Goal: Task Accomplishment & Management: Manage account settings

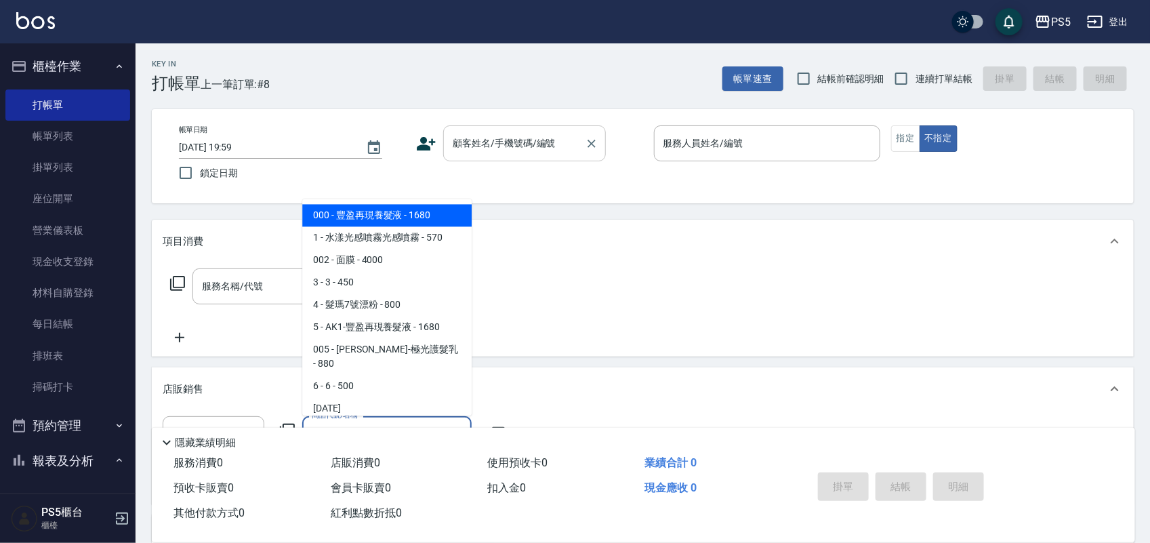
click at [500, 146] on input "顧客姓名/手機號碼/編號" at bounding box center [514, 143] width 130 height 24
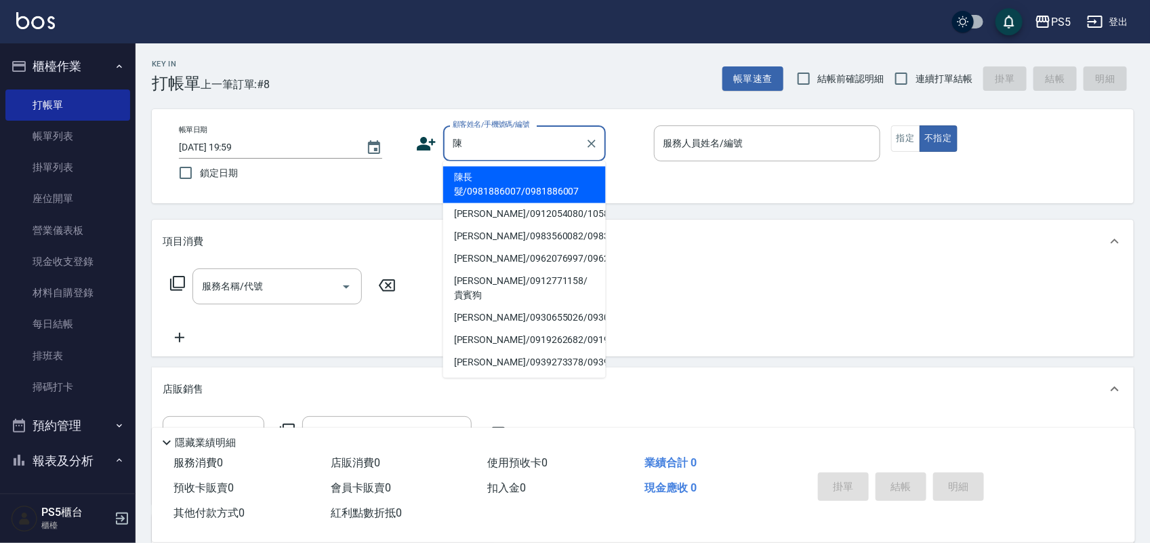
drag, startPoint x: 560, startPoint y: 2, endPoint x: 463, endPoint y: 187, distance: 208.9
click at [463, 187] on li "陳長髮/0981886007/0981886007" at bounding box center [524, 185] width 163 height 37
type input "陳長髮/0981886007/0981886007"
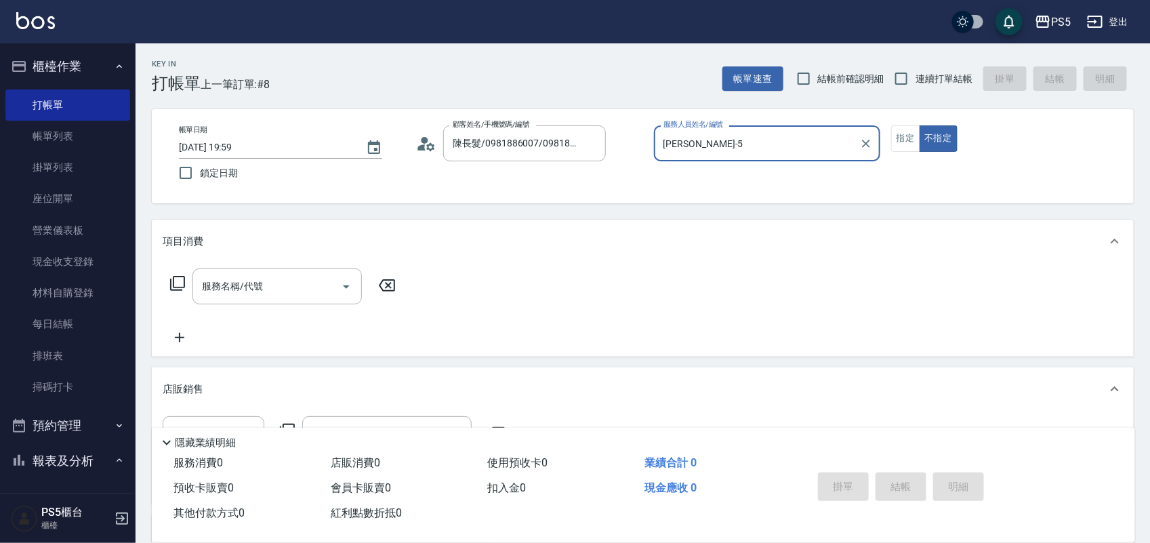
click at [767, 140] on input "[PERSON_NAME]-5" at bounding box center [757, 143] width 194 height 24
click at [920, 125] on button "不指定" at bounding box center [939, 138] width 38 height 26
type input "[PERSON_NAME]-5"
type button "false"
click at [900, 143] on button "指定" at bounding box center [905, 138] width 29 height 26
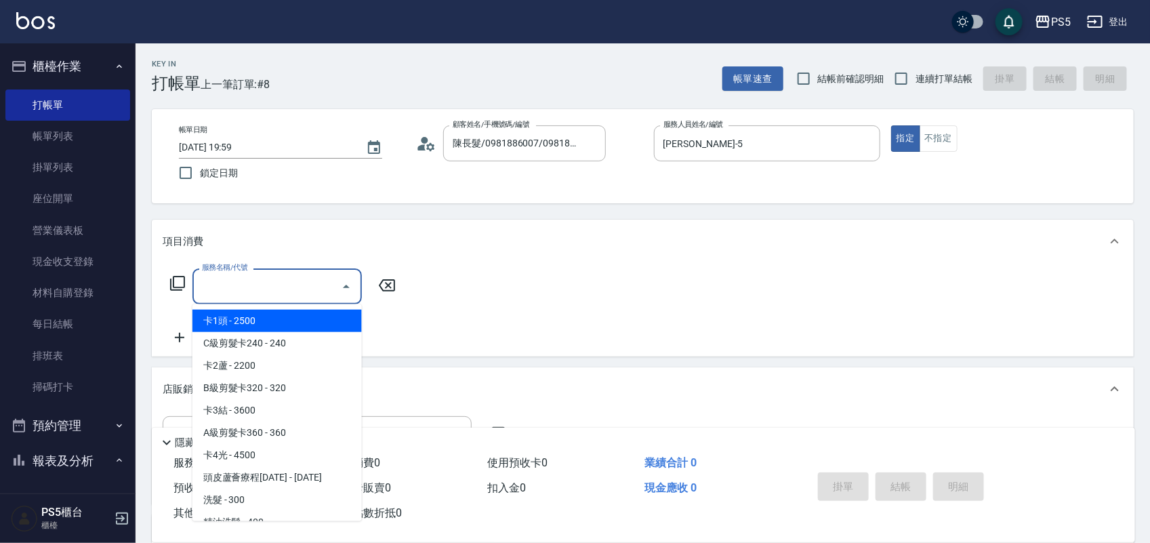
click at [282, 287] on input "服務名稱/代號" at bounding box center [267, 286] width 137 height 24
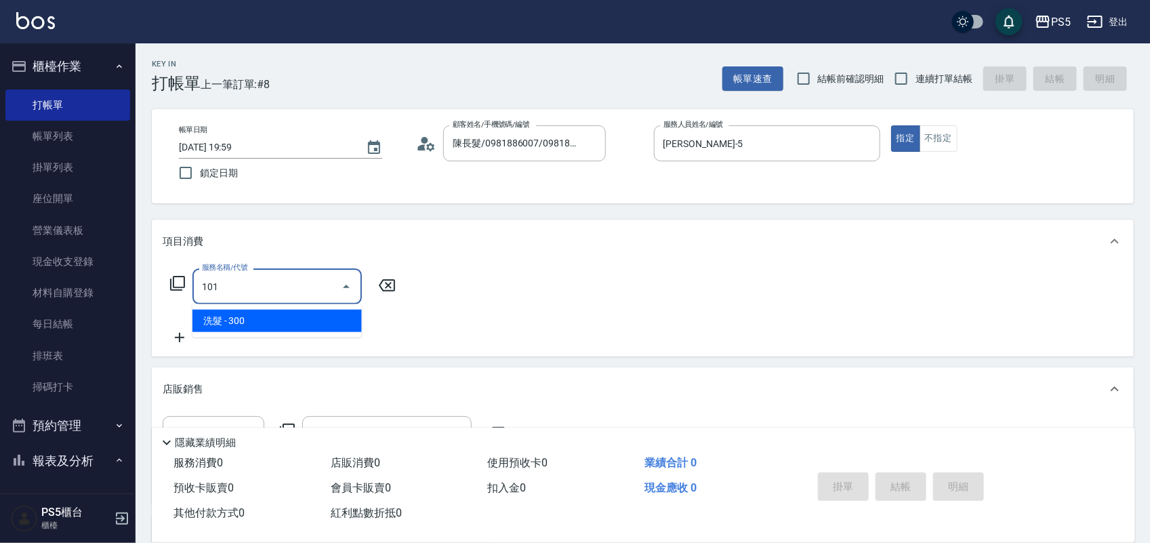
type input "洗髮(101)"
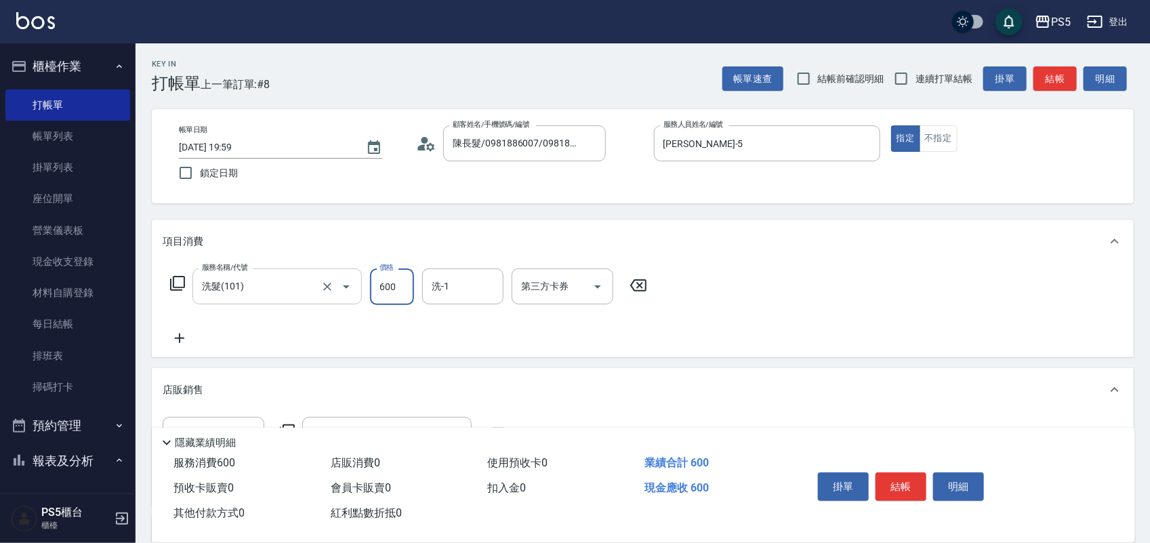
type input "600"
click at [177, 335] on icon at bounding box center [180, 338] width 34 height 16
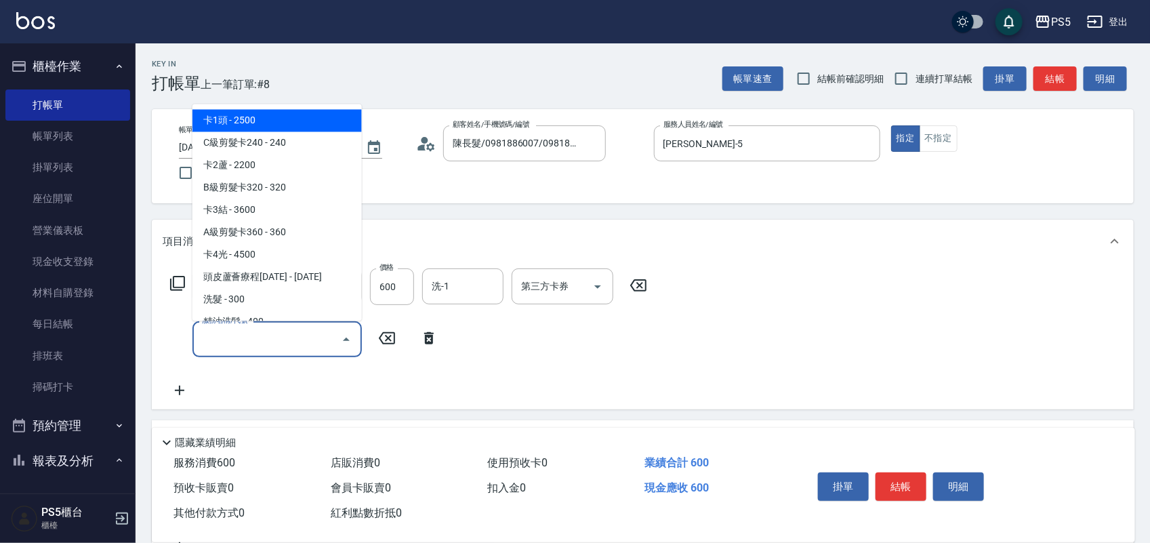
click at [218, 347] on input "服務名稱/代號" at bounding box center [267, 339] width 137 height 24
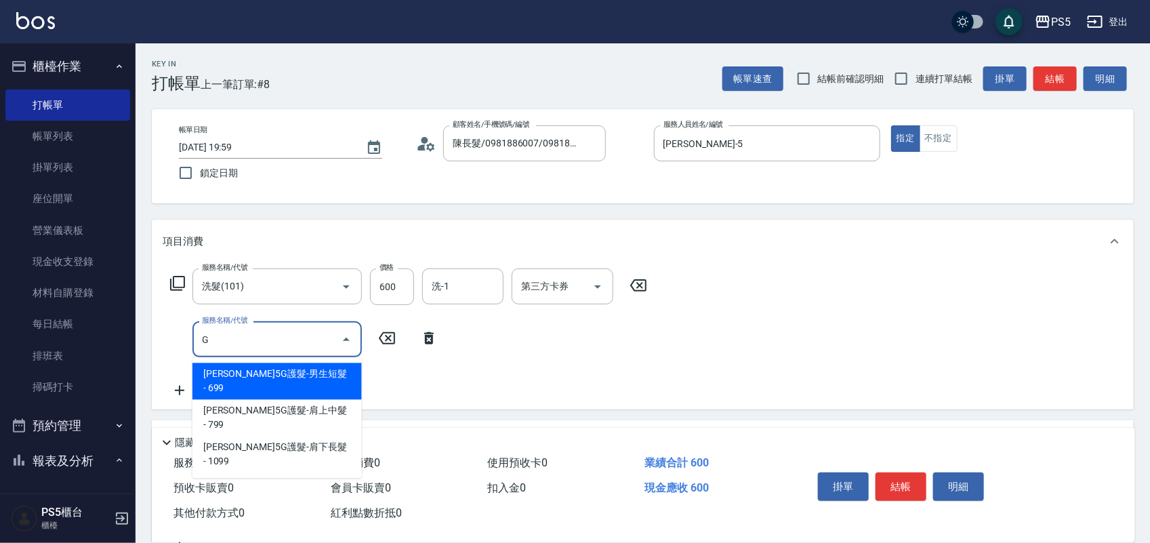
type input "[PERSON_NAME]5G護髮-男生短髮(1104)"
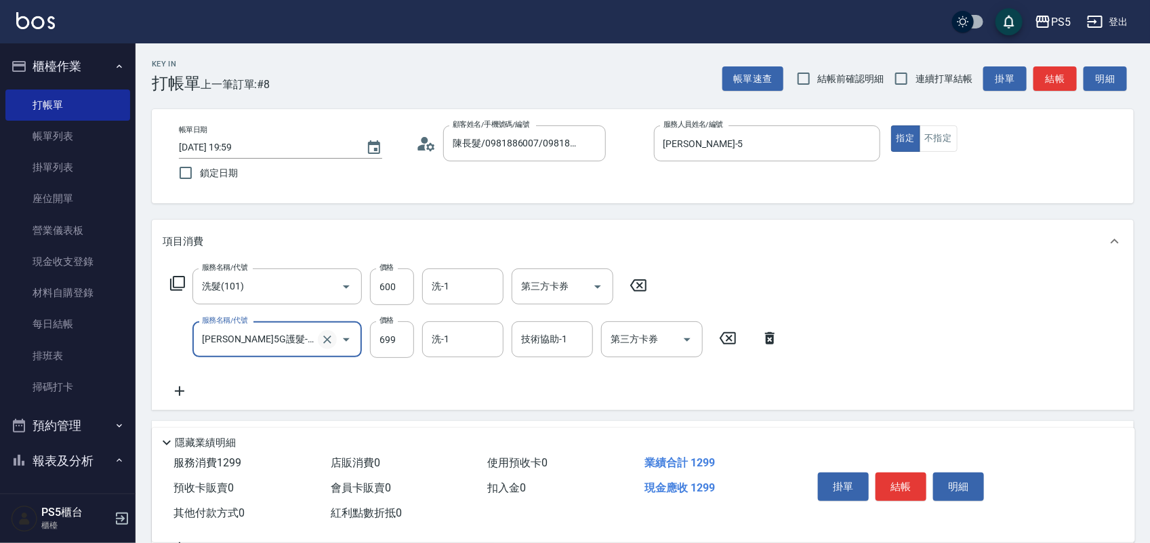
click at [324, 334] on icon "Clear" at bounding box center [328, 340] width 14 height 14
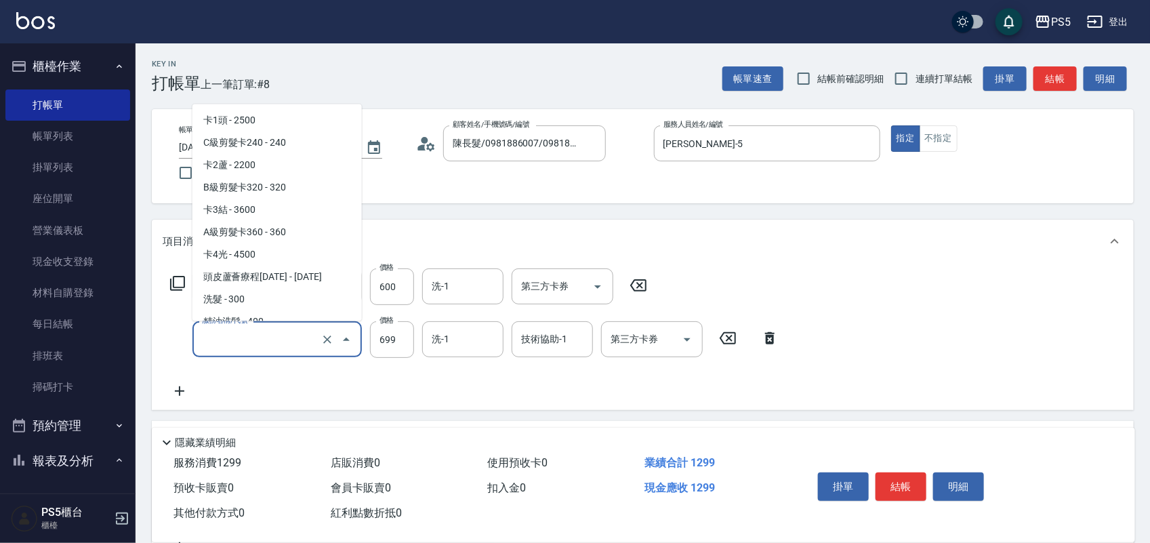
click at [300, 333] on input "服務名稱/代號" at bounding box center [258, 339] width 119 height 24
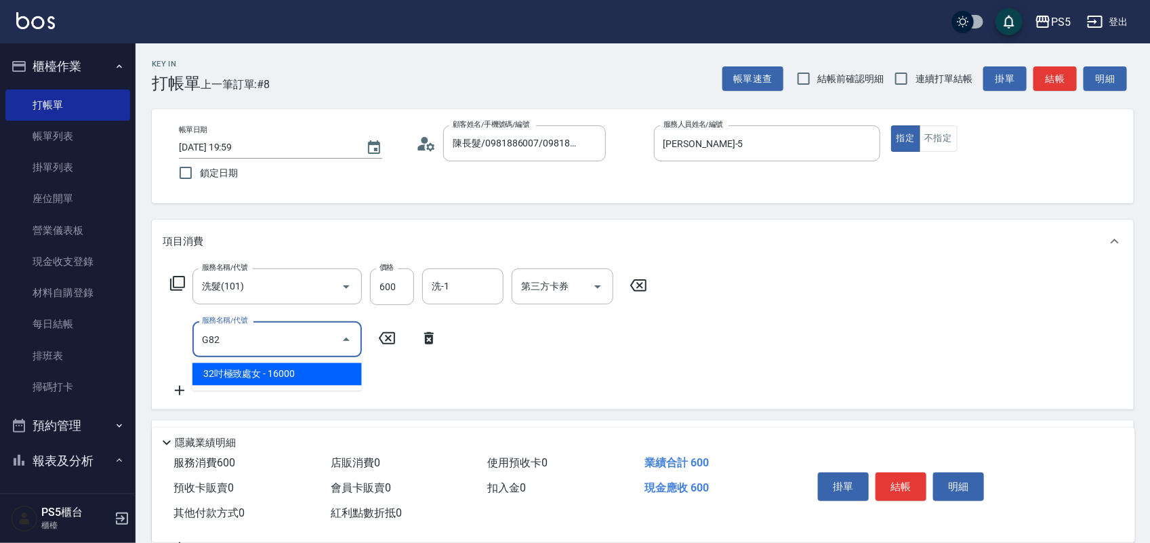
click at [272, 377] on span "32吋極致處女 - 16000" at bounding box center [276, 374] width 169 height 22
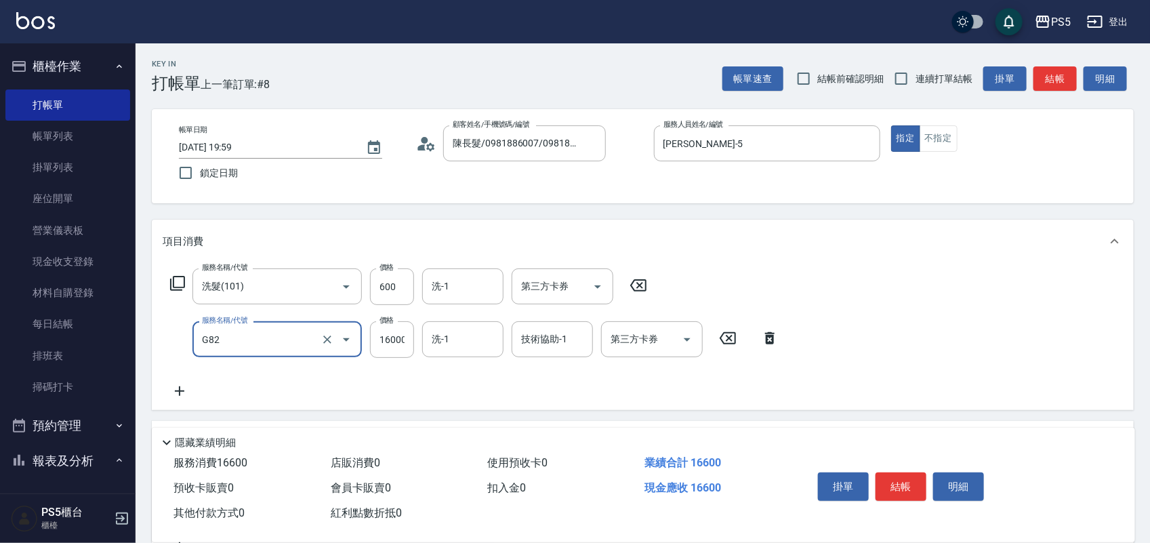
type input "32吋極致處女(G82)"
click at [823, 279] on div "服務名稱/代號 洗髮(101) 服務名稱/代號 價格 600 價格 洗-1 洗-1 第三方卡券 第三方卡券 服務名稱/代號 32吋極致處女(G82) 服務名稱…" at bounding box center [643, 336] width 982 height 147
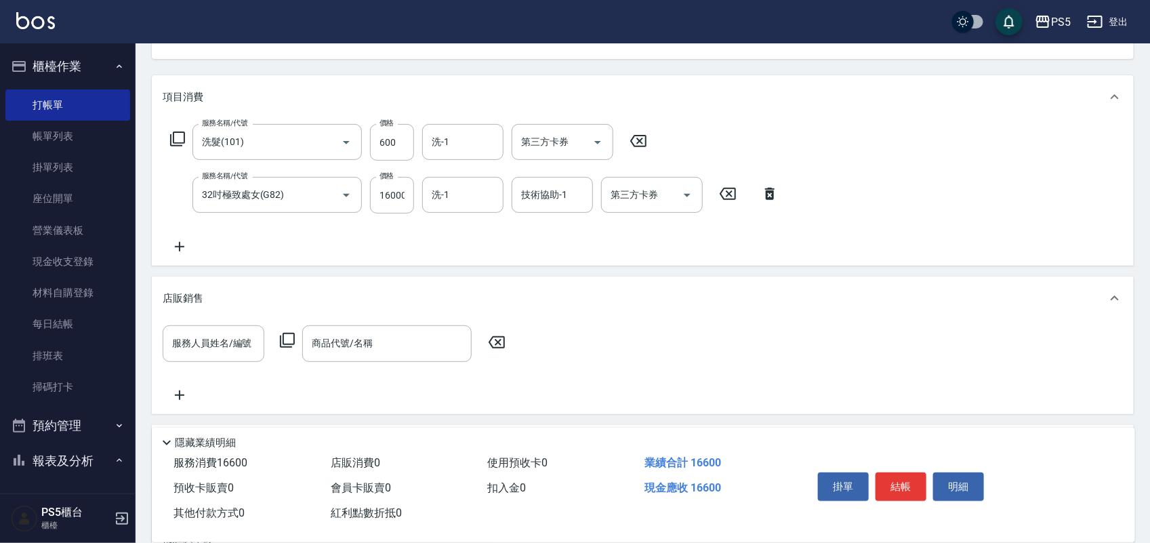
scroll to position [169, 0]
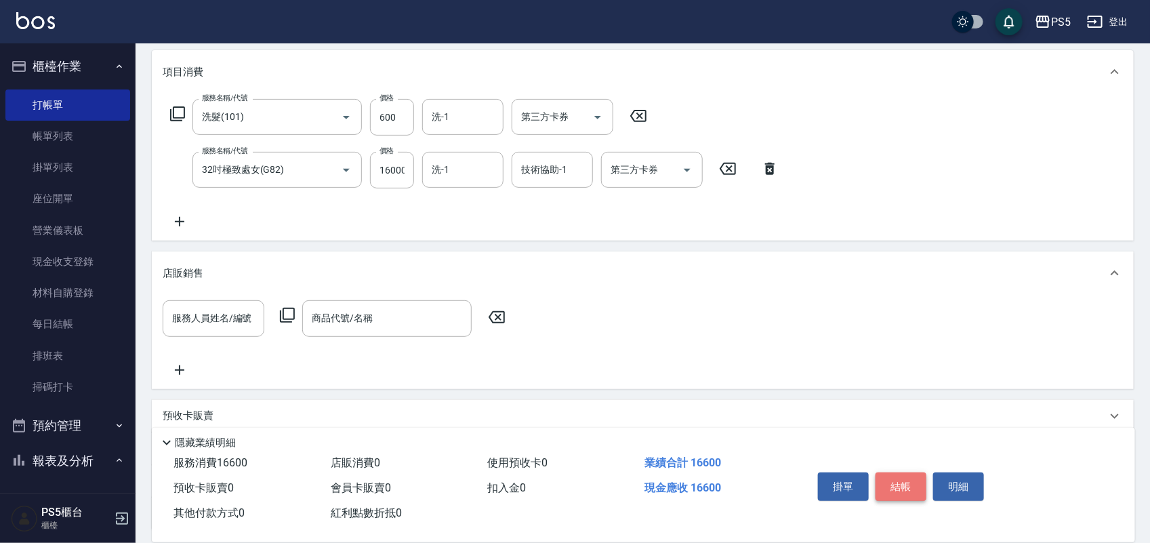
click at [899, 474] on button "結帳" at bounding box center [901, 486] width 51 height 28
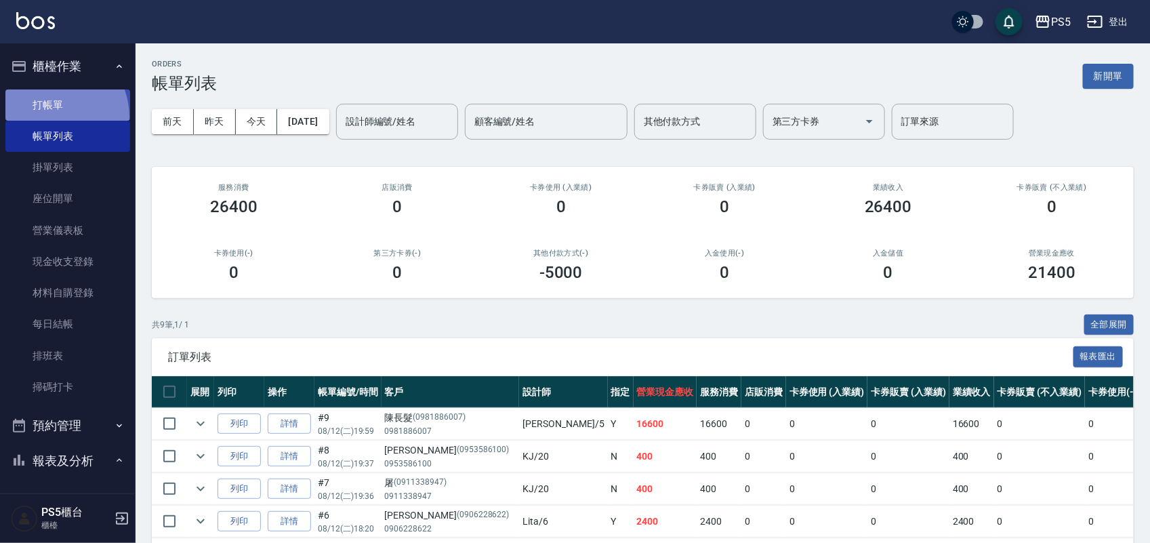
click at [49, 117] on link "打帳單" at bounding box center [67, 104] width 125 height 31
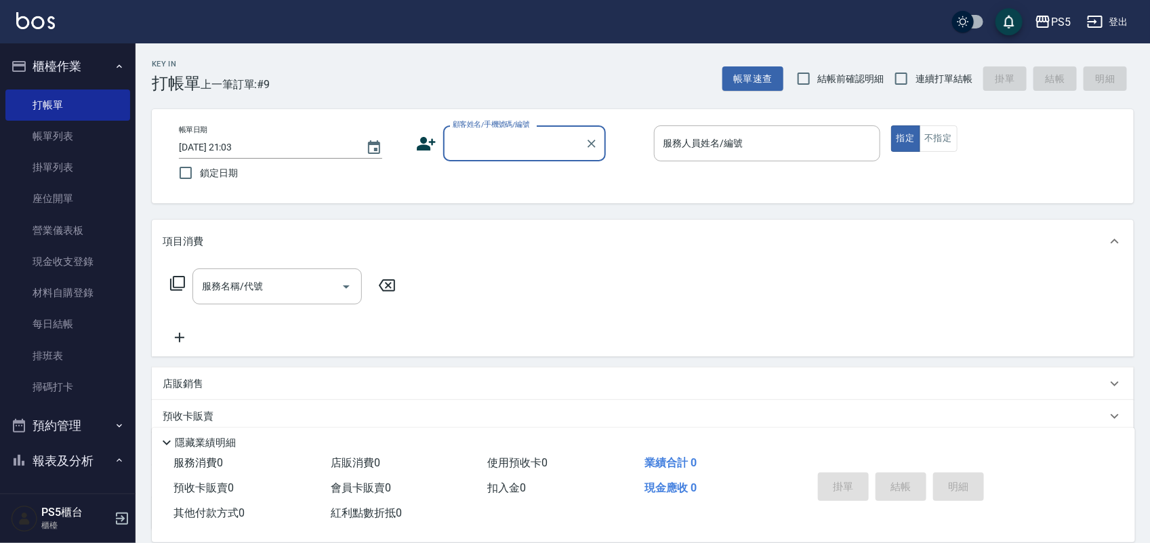
click at [426, 144] on icon at bounding box center [426, 144] width 20 height 20
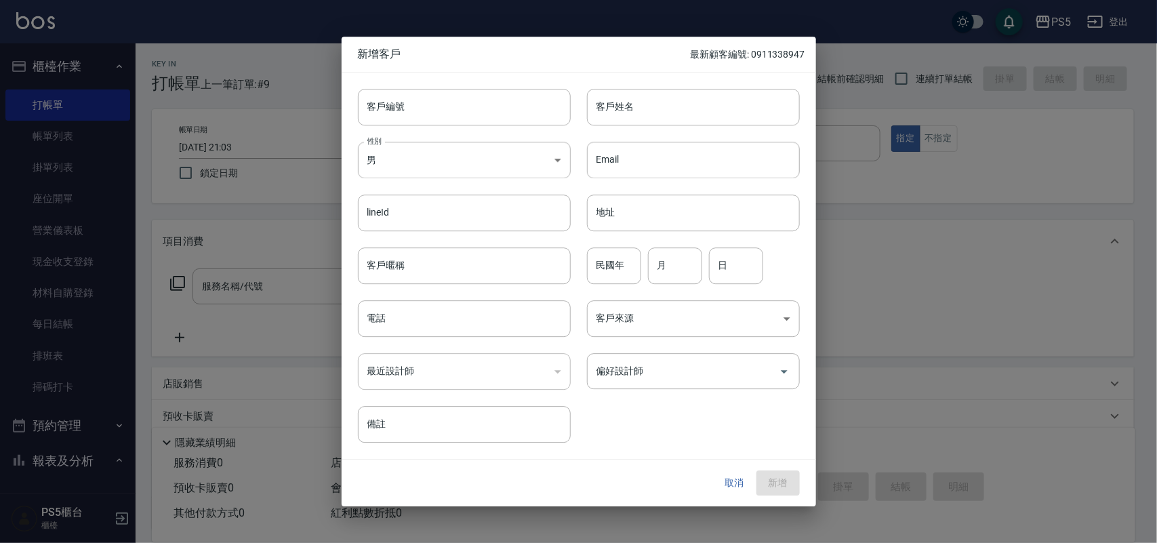
click at [1008, 247] on div at bounding box center [578, 271] width 1157 height 543
click at [734, 478] on button "取消" at bounding box center [734, 483] width 43 height 25
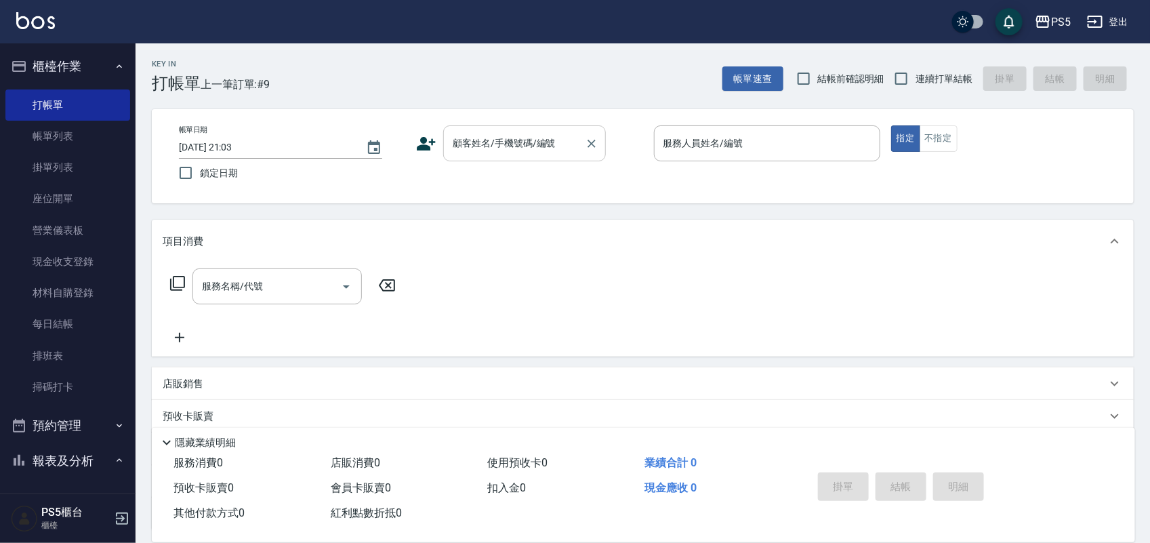
click at [561, 141] on input "顧客姓名/手機號碼/編號" at bounding box center [514, 143] width 130 height 24
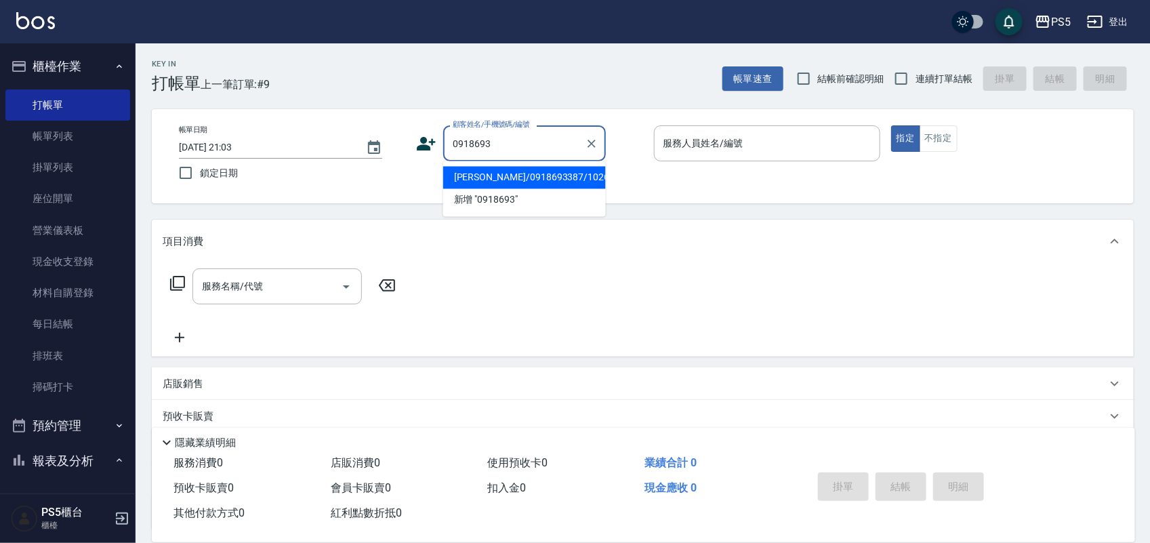
click at [507, 181] on li "[PERSON_NAME]/0918693387/10265" at bounding box center [524, 178] width 163 height 22
type input "[PERSON_NAME]/0918693387/10265"
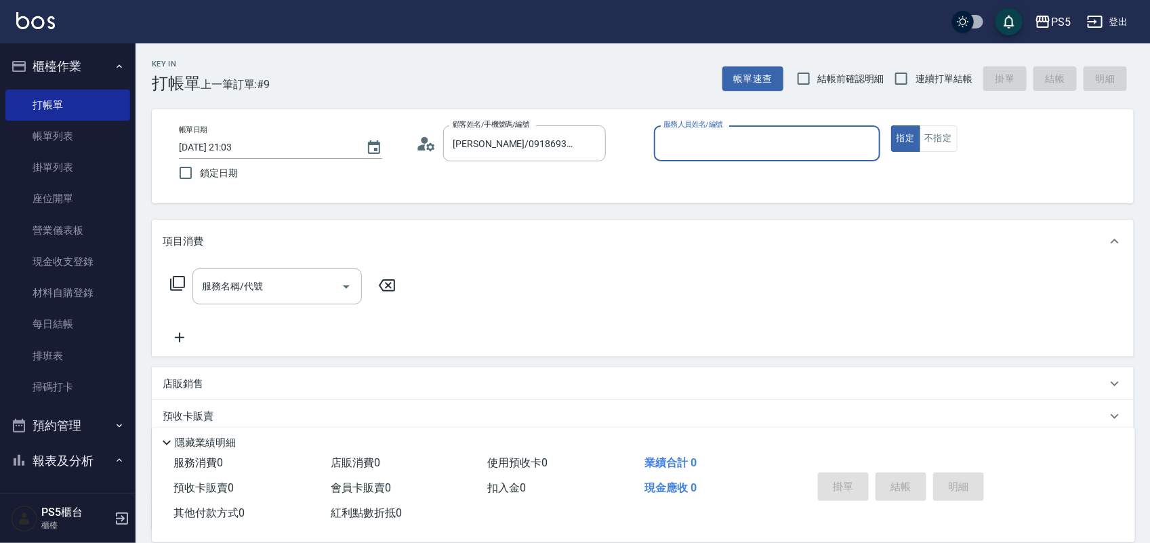
type input "[PERSON_NAME]-5"
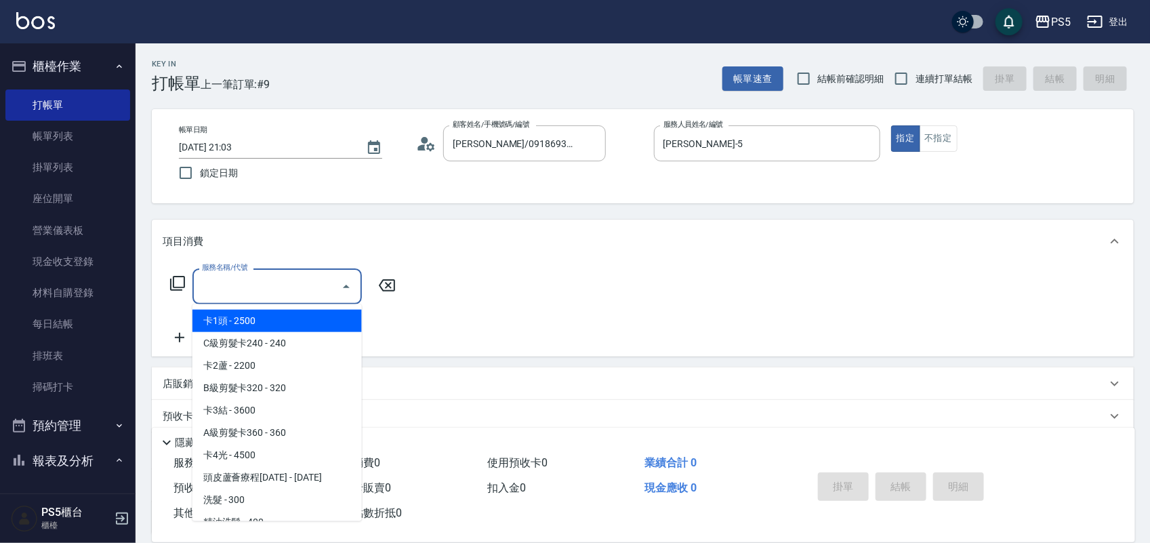
click at [241, 288] on input "服務名稱/代號" at bounding box center [267, 286] width 137 height 24
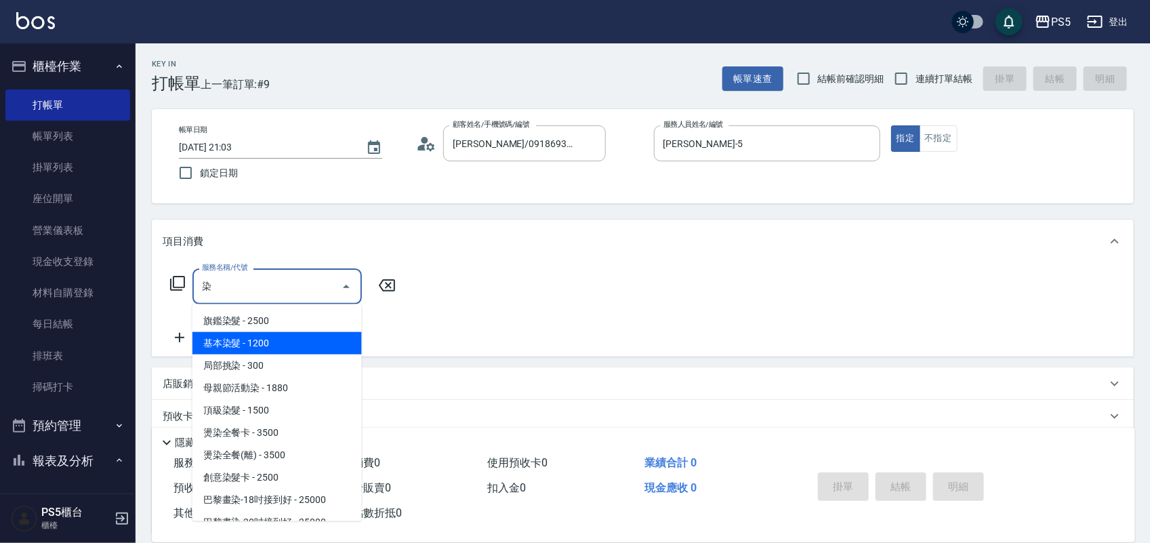
click at [225, 336] on span "基本染髮 - 1200" at bounding box center [276, 343] width 169 height 22
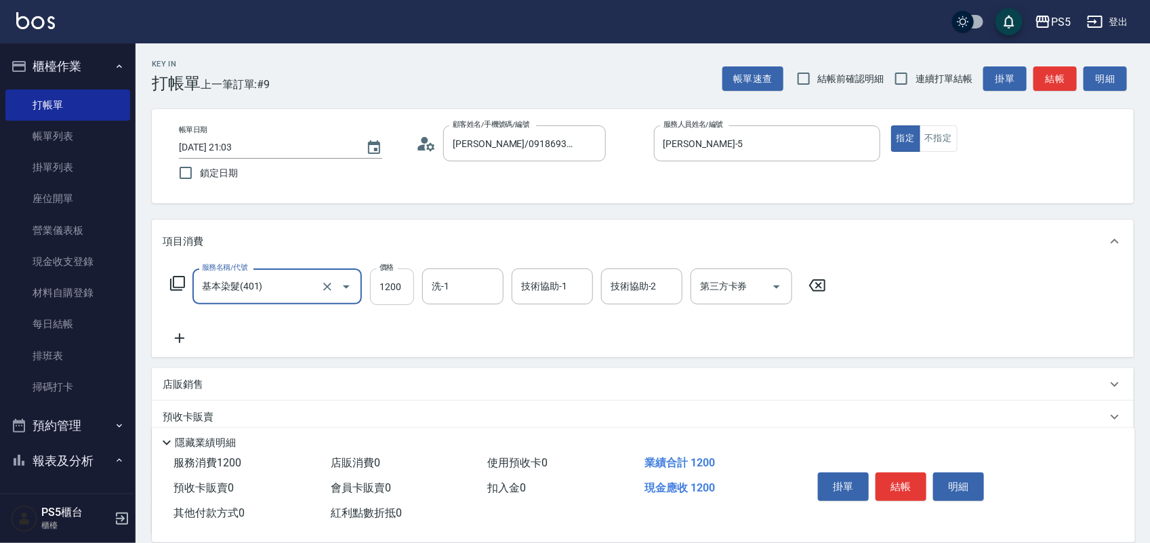
type input "基本染髮(401)"
click at [407, 288] on input "1200" at bounding box center [392, 286] width 44 height 37
type input "1500"
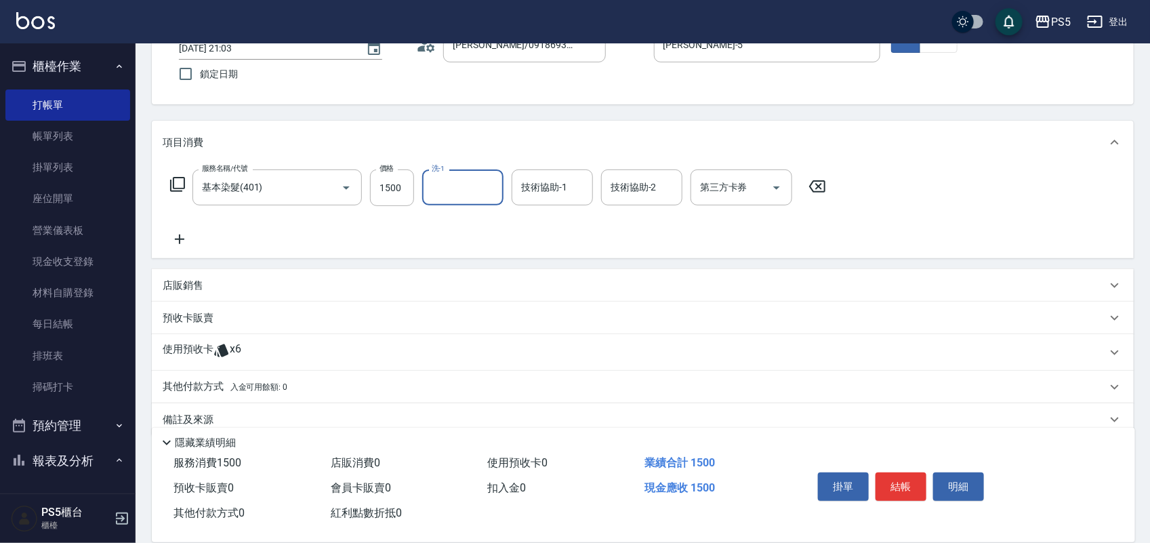
scroll to position [121, 0]
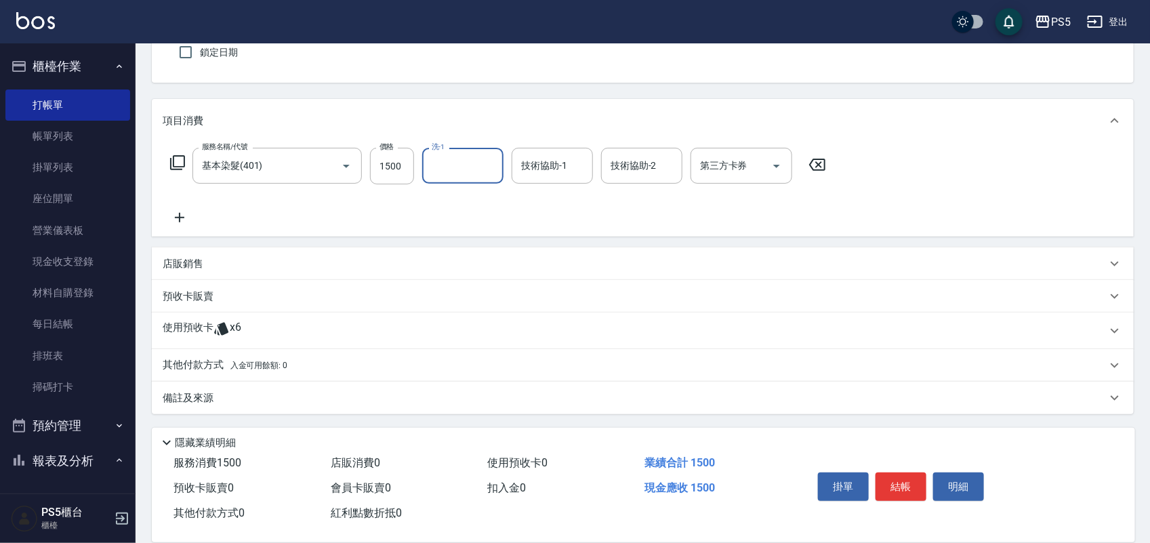
click at [184, 358] on p "其他付款方式 入金可用餘額: 0" at bounding box center [225, 365] width 125 height 15
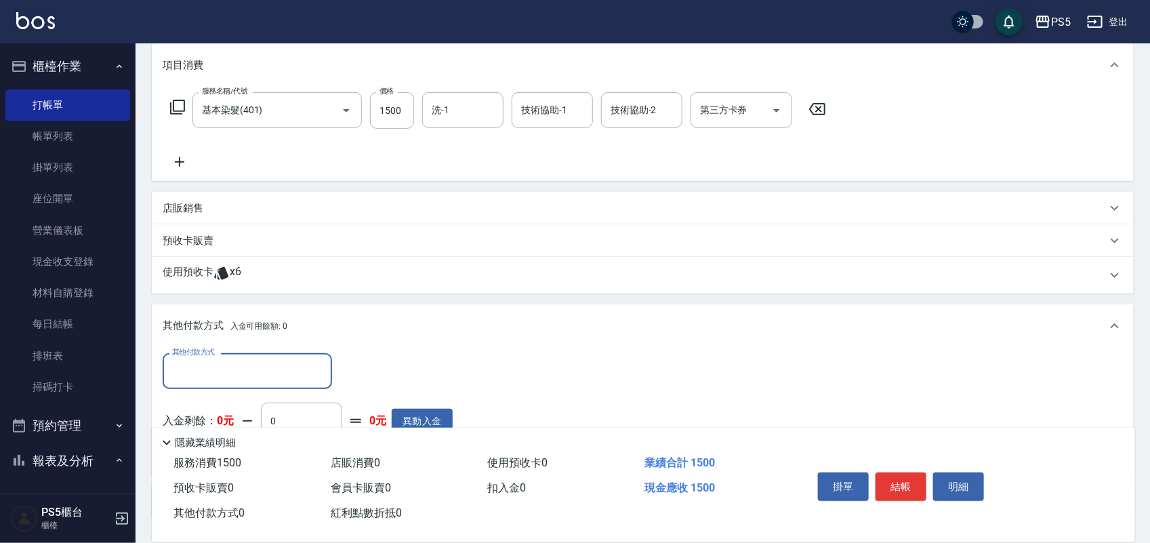
scroll to position [205, 0]
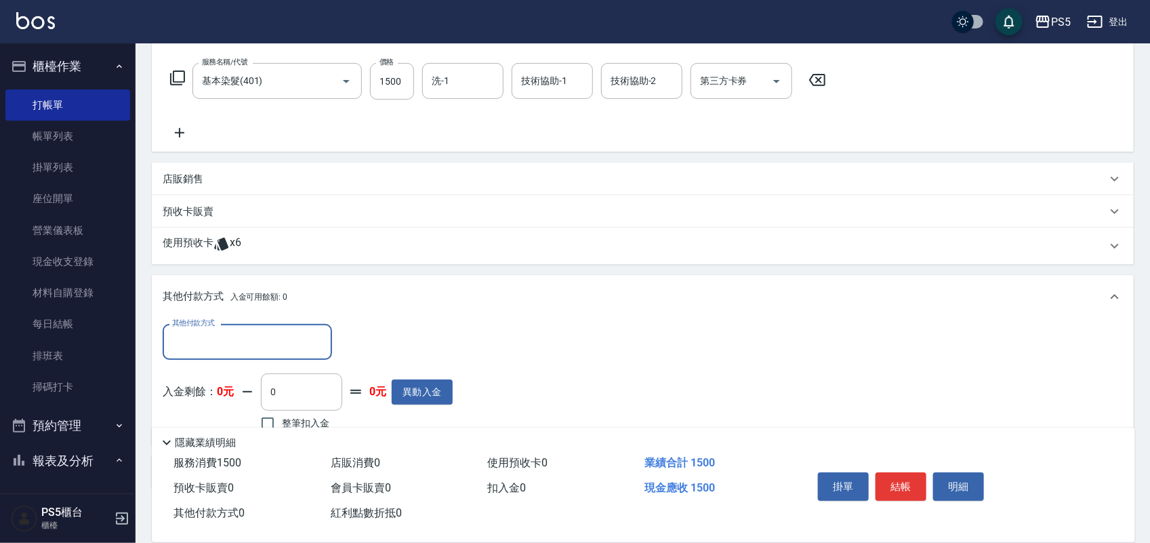
click at [239, 335] on input "其他付款方式" at bounding box center [247, 342] width 157 height 24
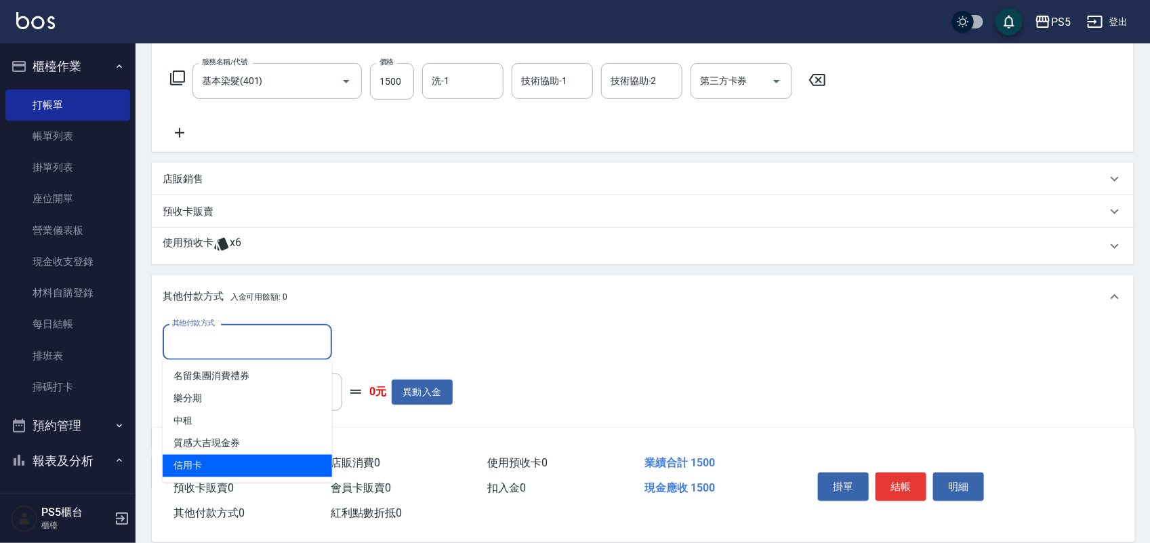
click at [182, 461] on span "信用卡" at bounding box center [247, 466] width 169 height 22
type input "信用卡"
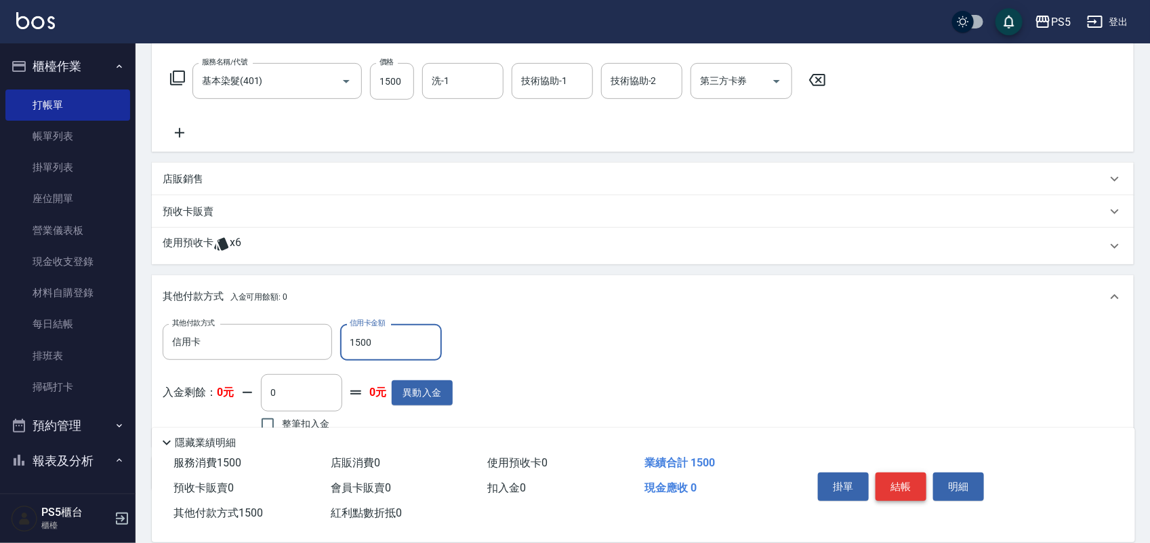
type input "1500"
click at [897, 472] on button "結帳" at bounding box center [901, 486] width 51 height 28
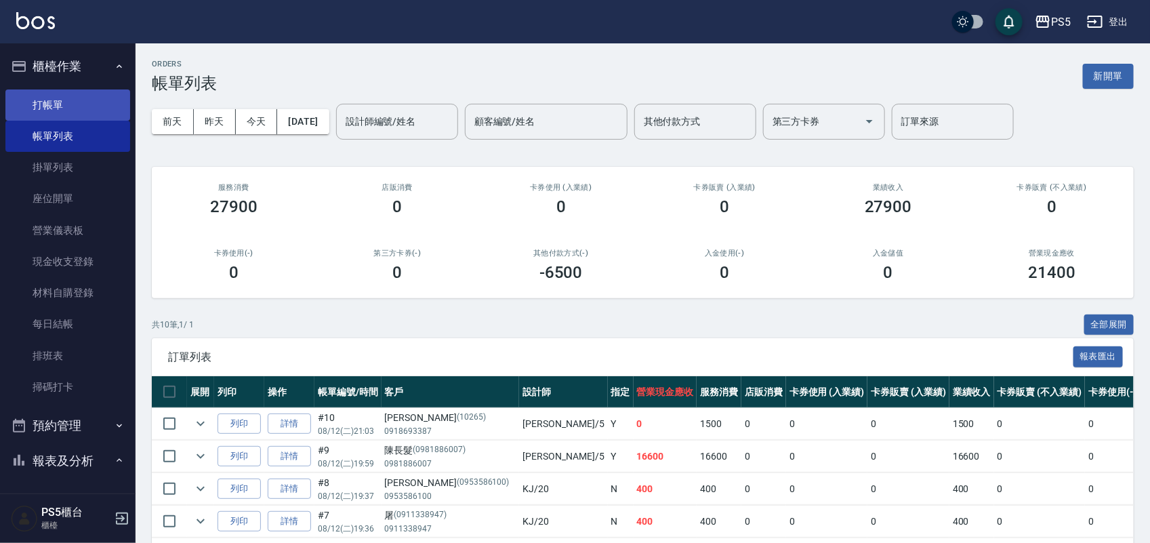
click at [85, 106] on link "打帳單" at bounding box center [67, 104] width 125 height 31
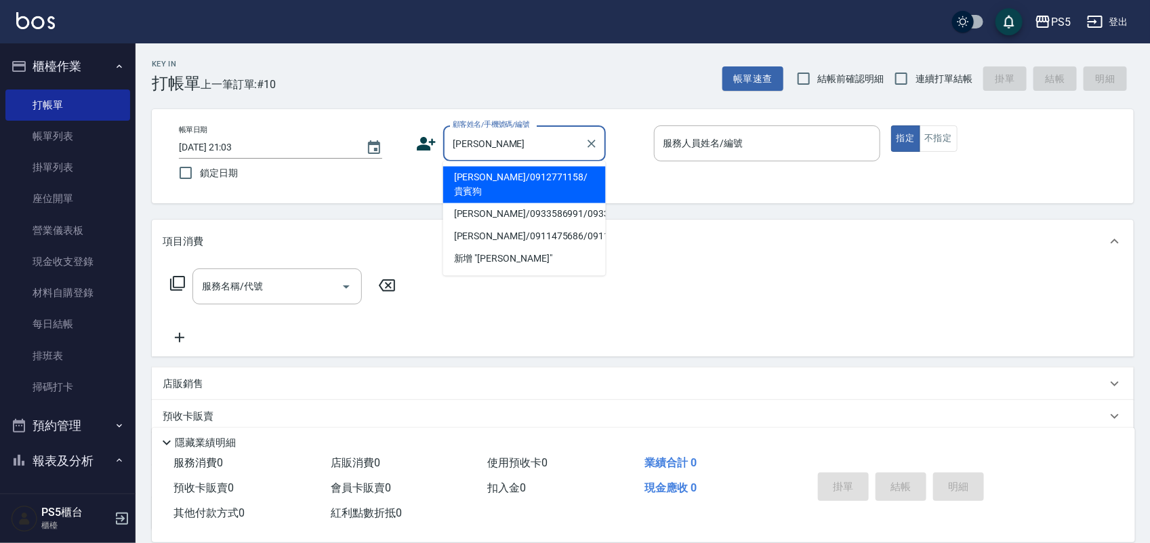
click at [506, 178] on li "[PERSON_NAME]/0912771158/貴賓狗" at bounding box center [524, 185] width 163 height 37
type input "[PERSON_NAME]/0912771158/貴賓狗"
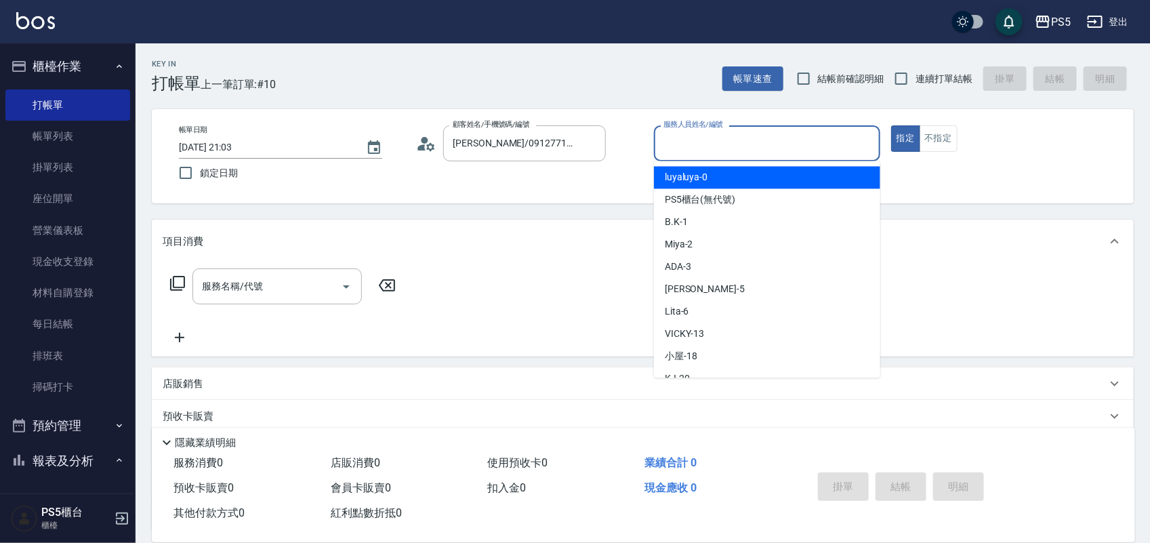
click at [701, 146] on input "服務人員姓名/編號" at bounding box center [767, 143] width 214 height 24
type input "[PERSON_NAME]-5"
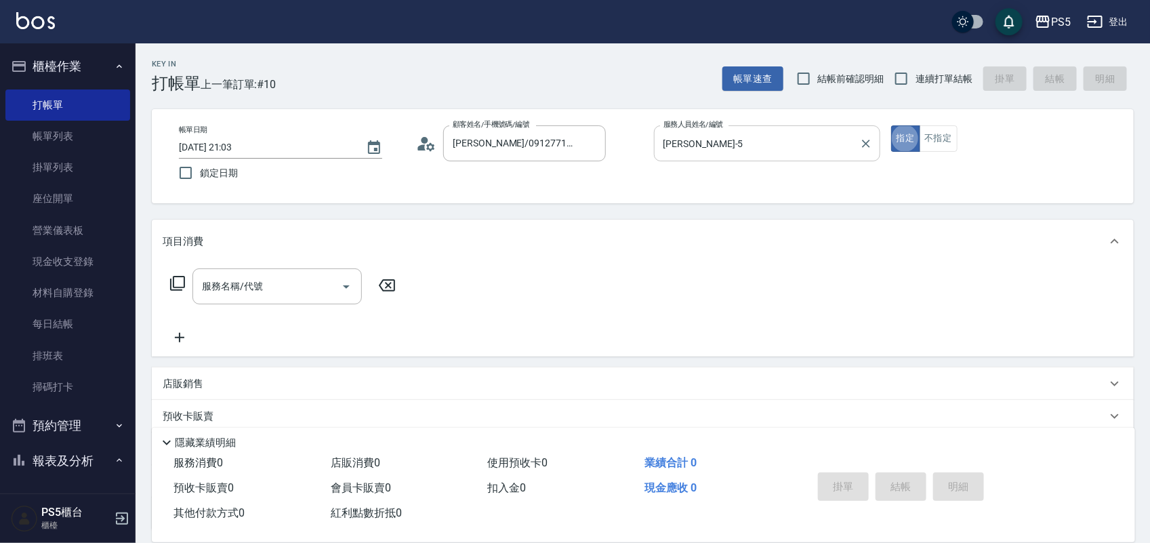
type button "true"
click at [279, 271] on div "服務名稱/代號" at bounding box center [276, 286] width 169 height 36
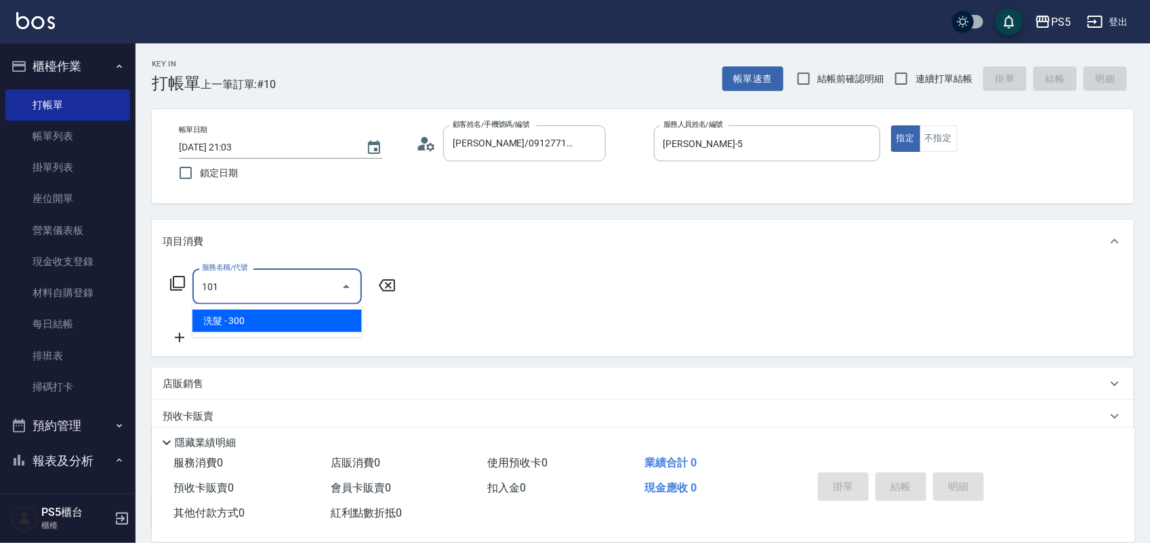
type input "洗髮(101)"
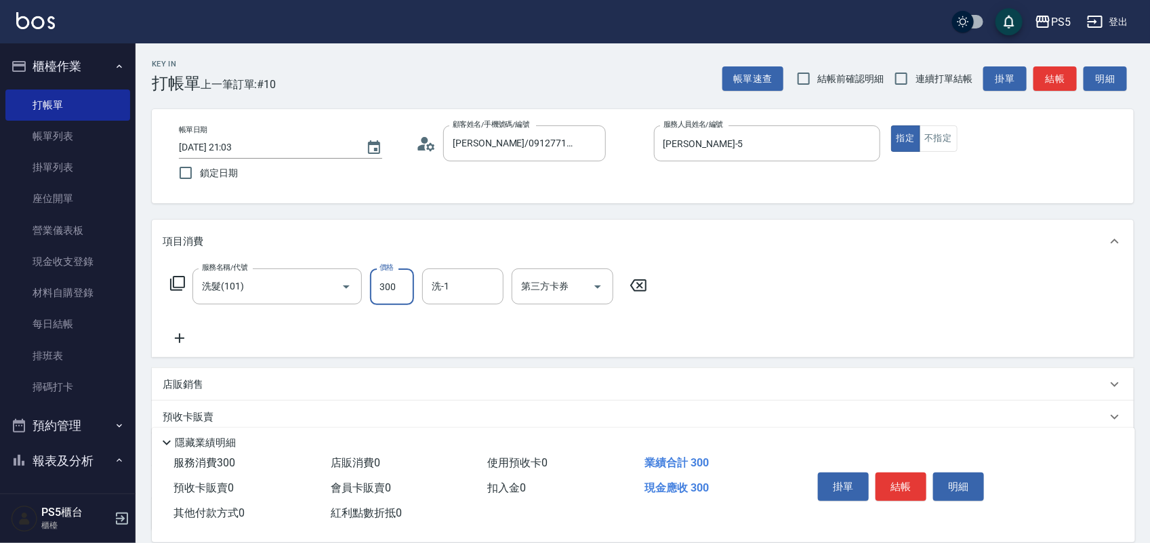
click at [900, 479] on button "結帳" at bounding box center [901, 486] width 51 height 28
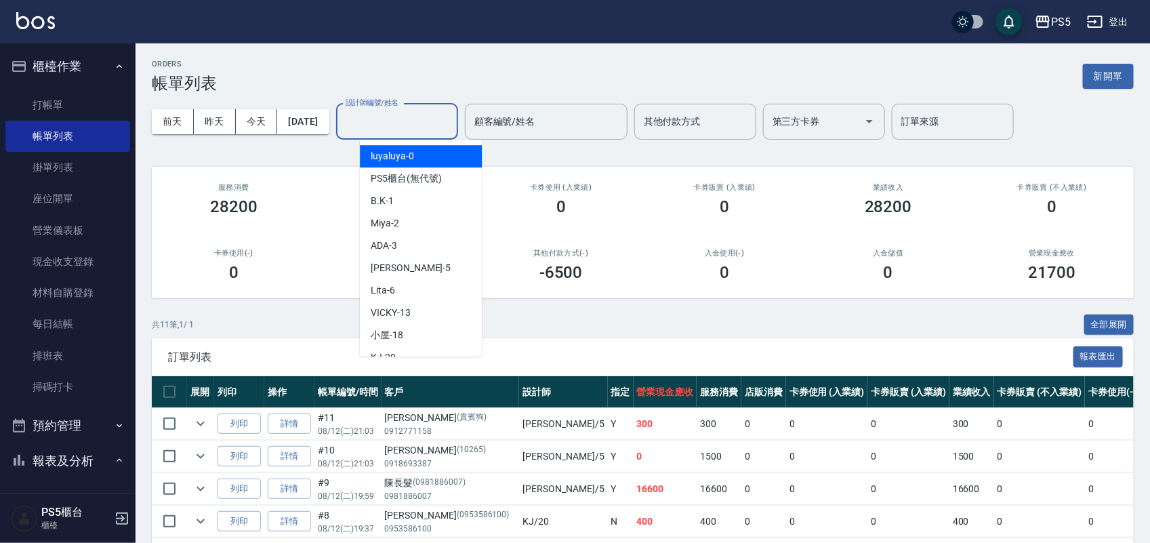
click at [439, 120] on input "設計師編號/姓名" at bounding box center [397, 122] width 110 height 24
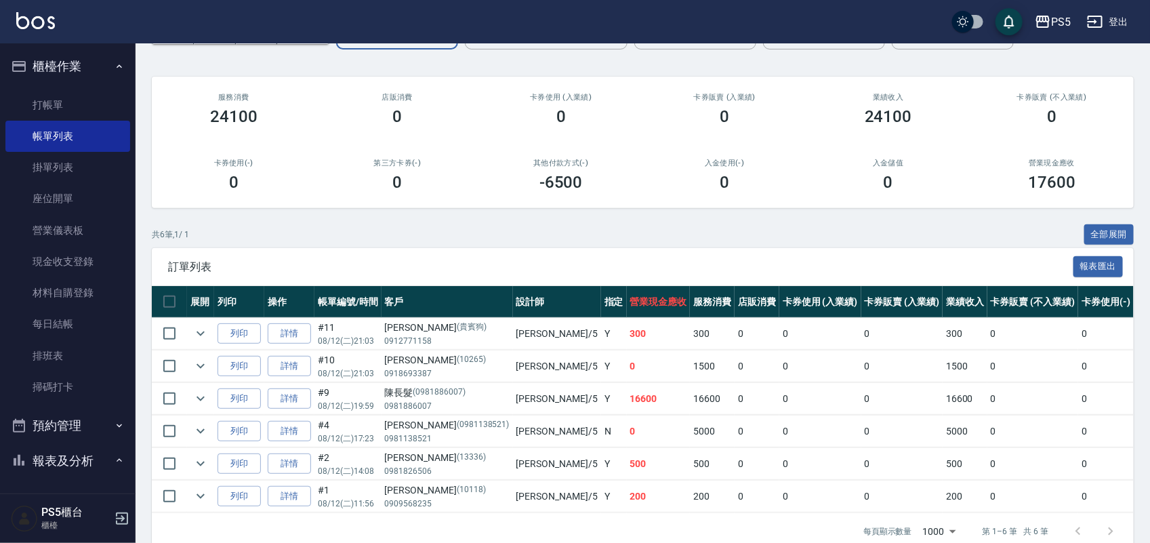
scroll to position [127, 0]
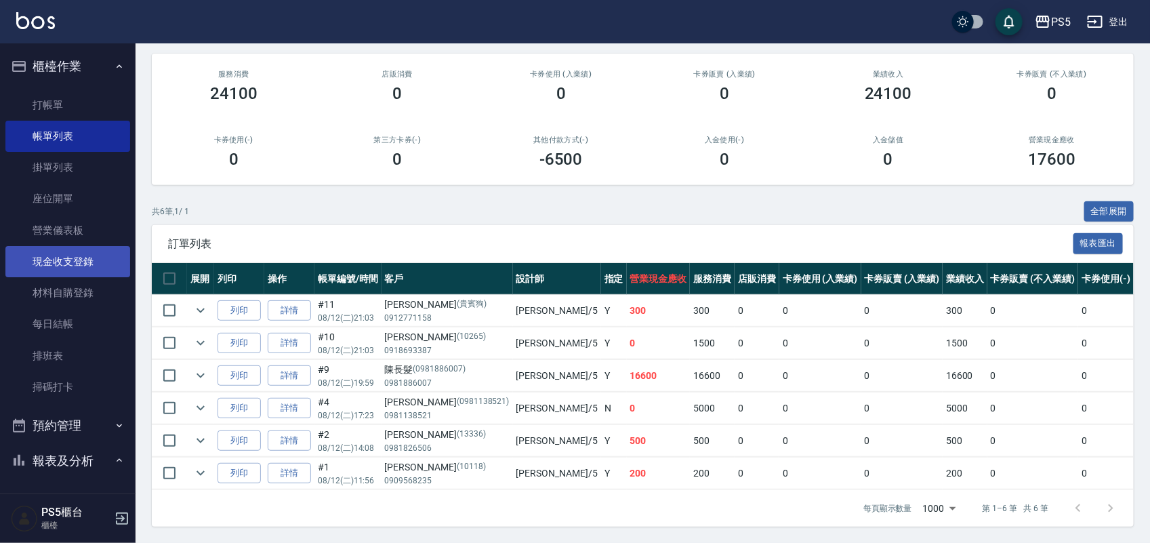
type input "[PERSON_NAME]-5"
click at [89, 259] on link "現金收支登錄" at bounding box center [67, 261] width 125 height 31
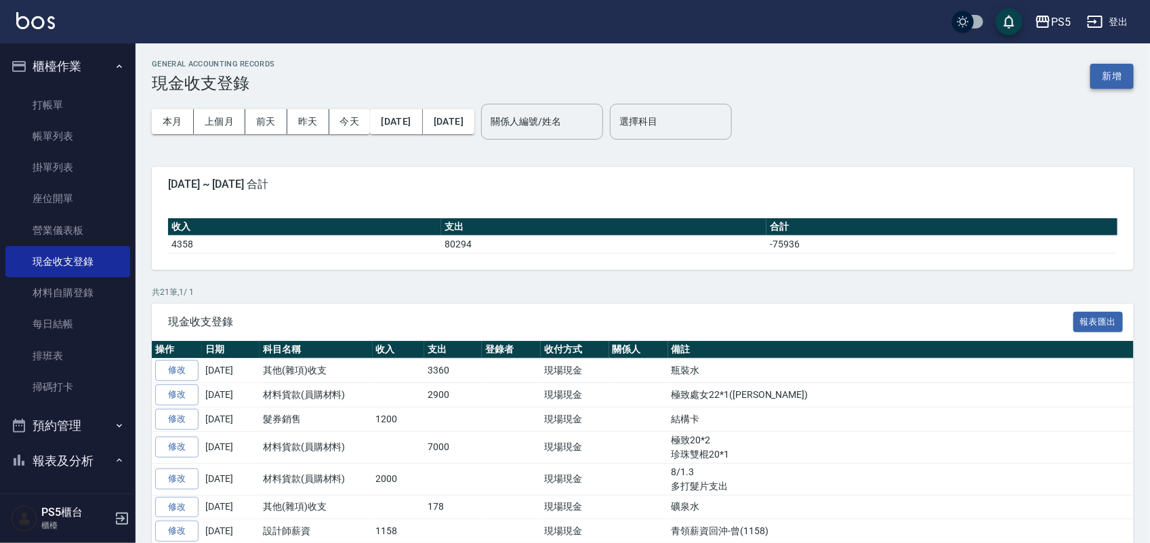
click at [1109, 65] on button "新增" at bounding box center [1112, 76] width 43 height 25
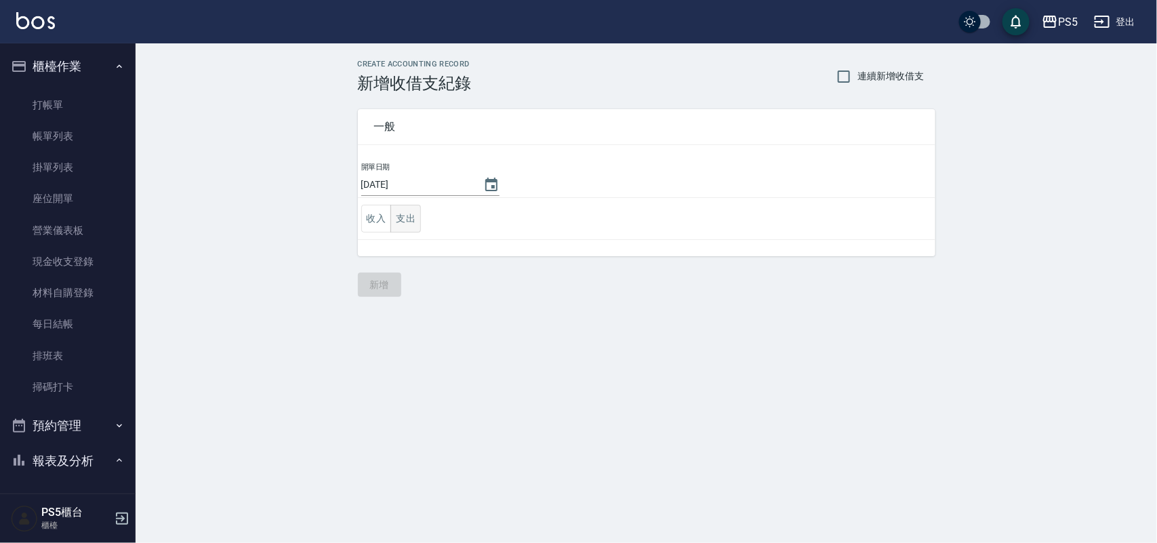
click at [414, 211] on button "支出" at bounding box center [405, 219] width 30 height 28
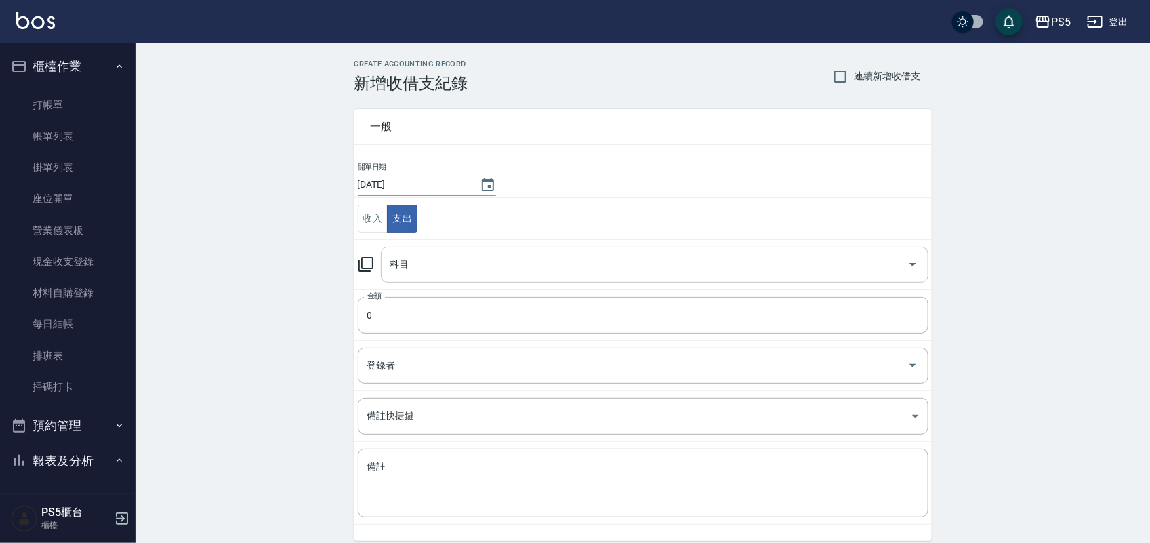
click at [422, 258] on input "科目" at bounding box center [644, 265] width 515 height 24
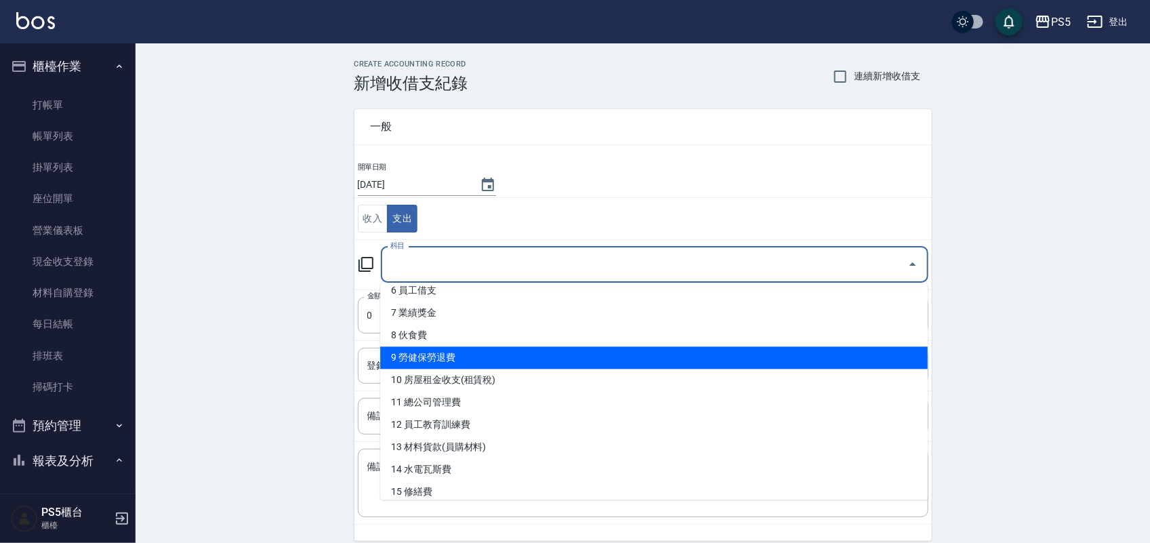
scroll to position [169, 0]
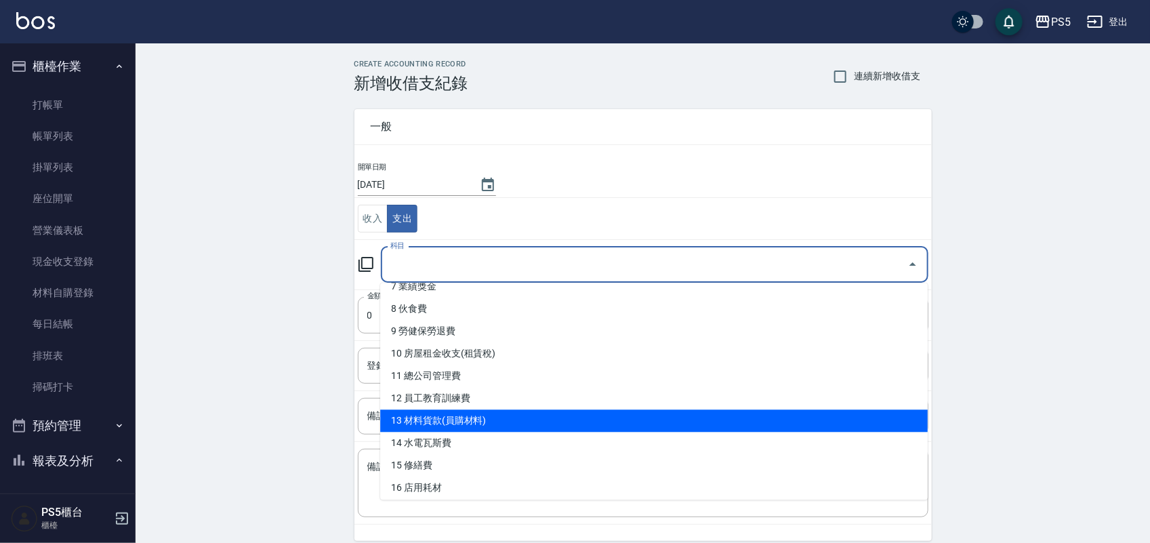
click at [485, 418] on li "13 材料貨款(員購材料)" at bounding box center [654, 421] width 548 height 22
type input "13 材料貨款(員購材料)"
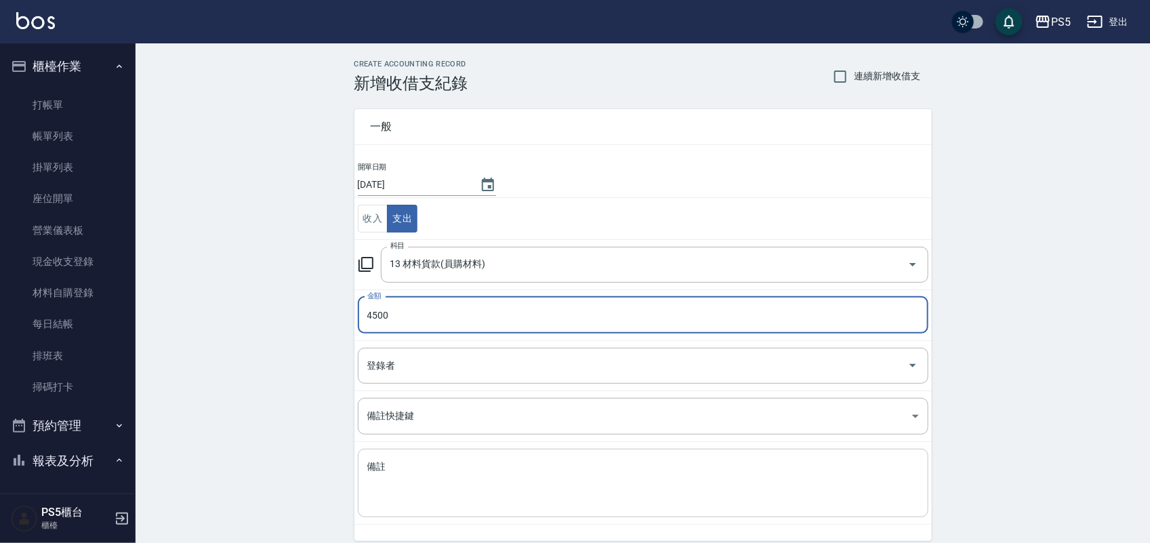
type input "4500"
click at [437, 480] on textarea "備註" at bounding box center [643, 483] width 552 height 46
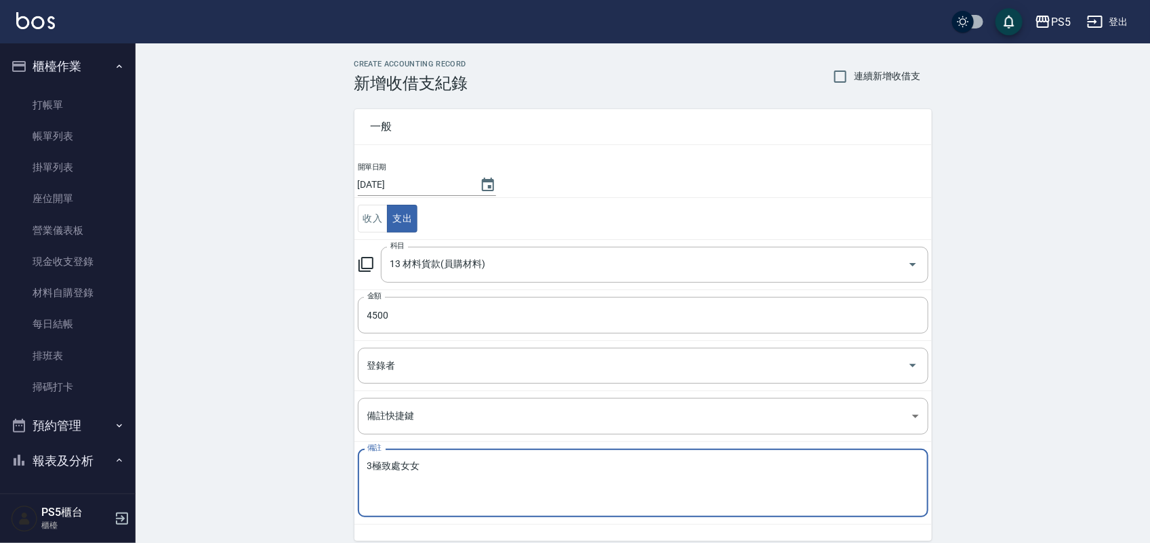
click at [374, 461] on textarea "3極致處女女" at bounding box center [643, 483] width 552 height 46
click at [456, 468] on textarea "32吋極致處女女" at bounding box center [643, 483] width 552 height 46
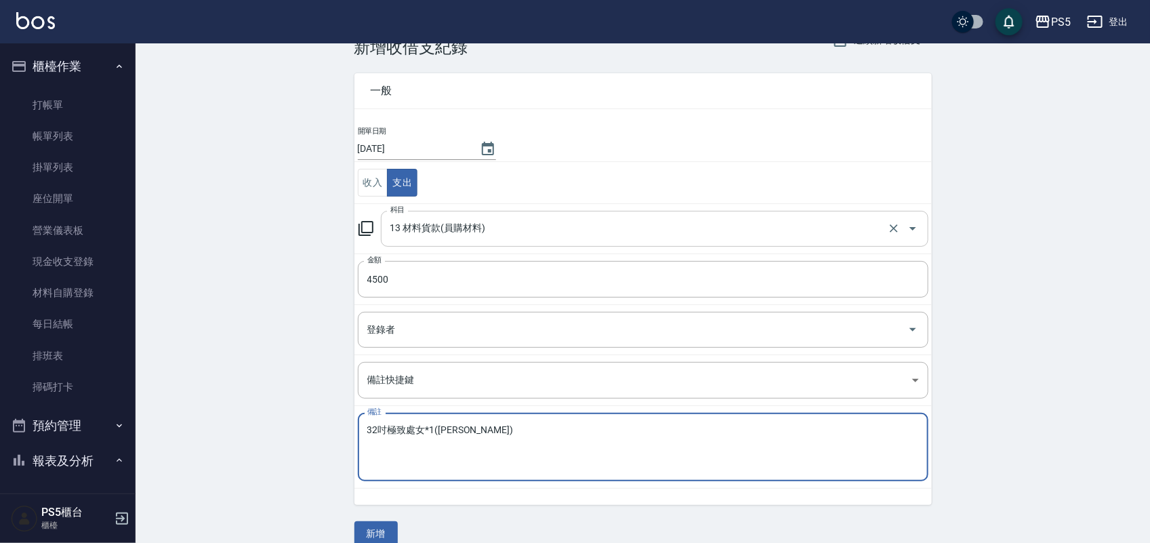
scroll to position [56, 0]
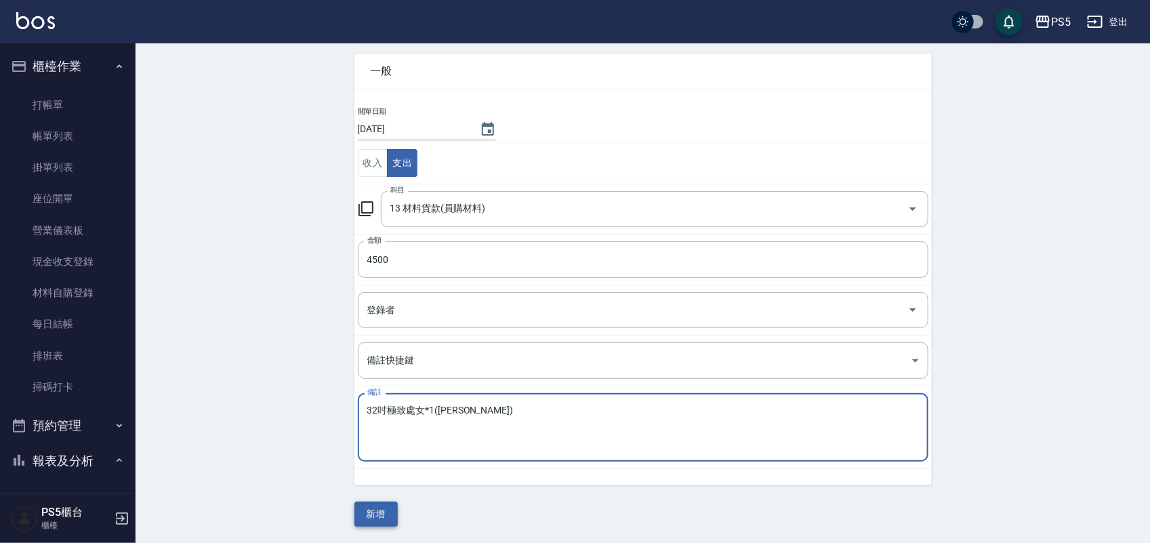
type textarea "32吋極致處女*1([PERSON_NAME])"
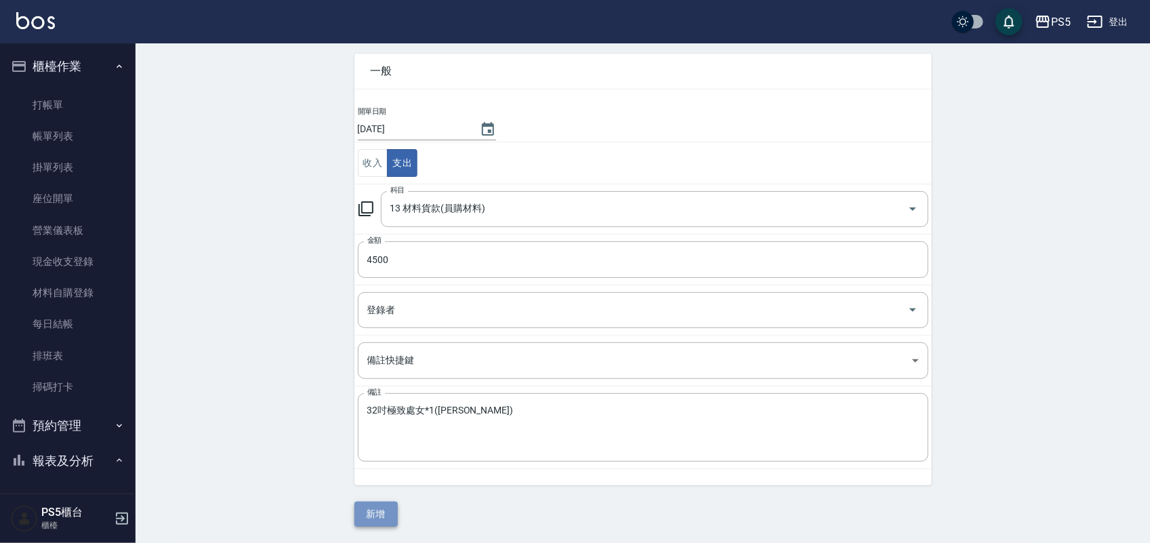
click at [378, 504] on button "新增" at bounding box center [375, 514] width 43 height 25
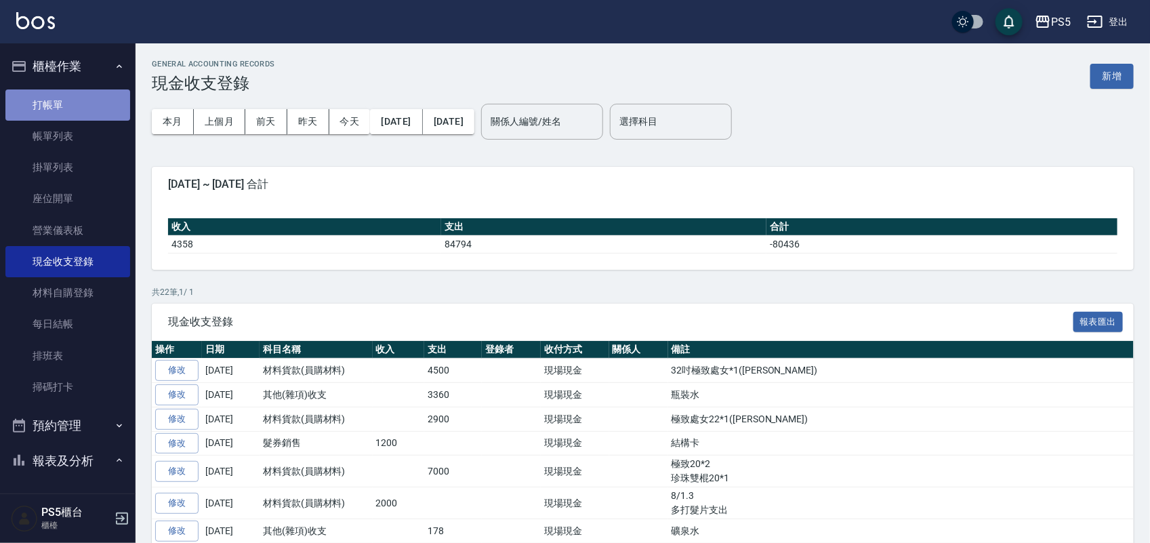
click at [83, 105] on link "打帳單" at bounding box center [67, 104] width 125 height 31
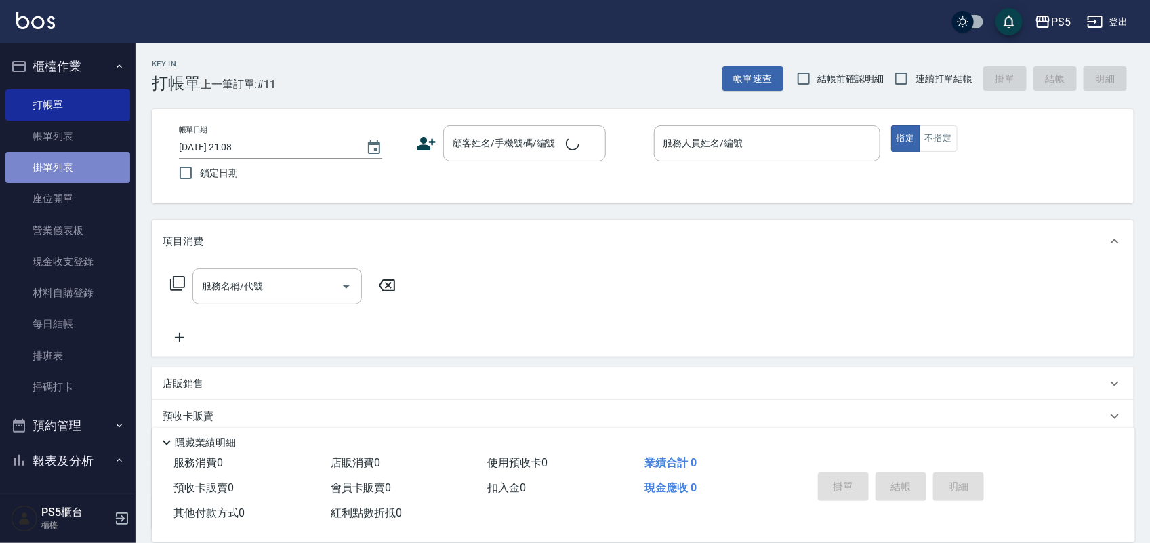
click at [88, 157] on link "掛單列表" at bounding box center [67, 167] width 125 height 31
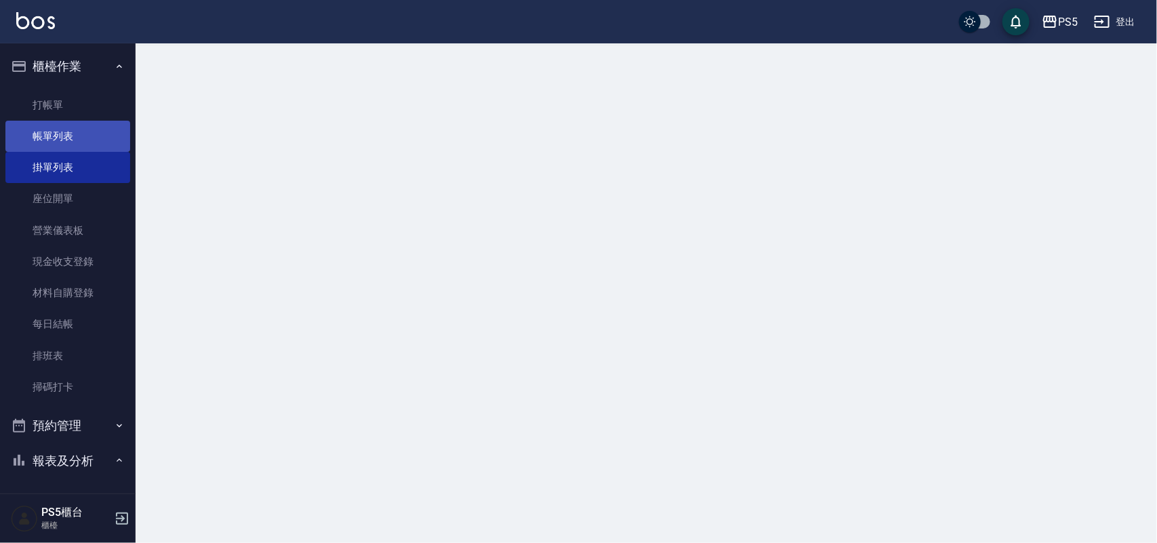
click at [89, 136] on link "帳單列表" at bounding box center [67, 136] width 125 height 31
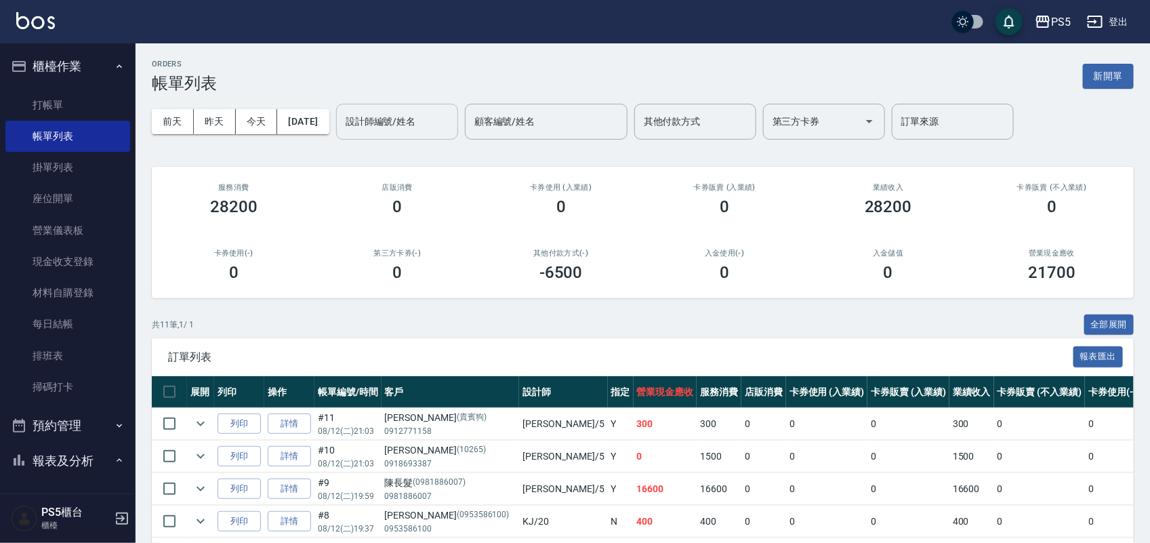
click at [424, 127] on input "設計師編號/姓名" at bounding box center [397, 122] width 110 height 24
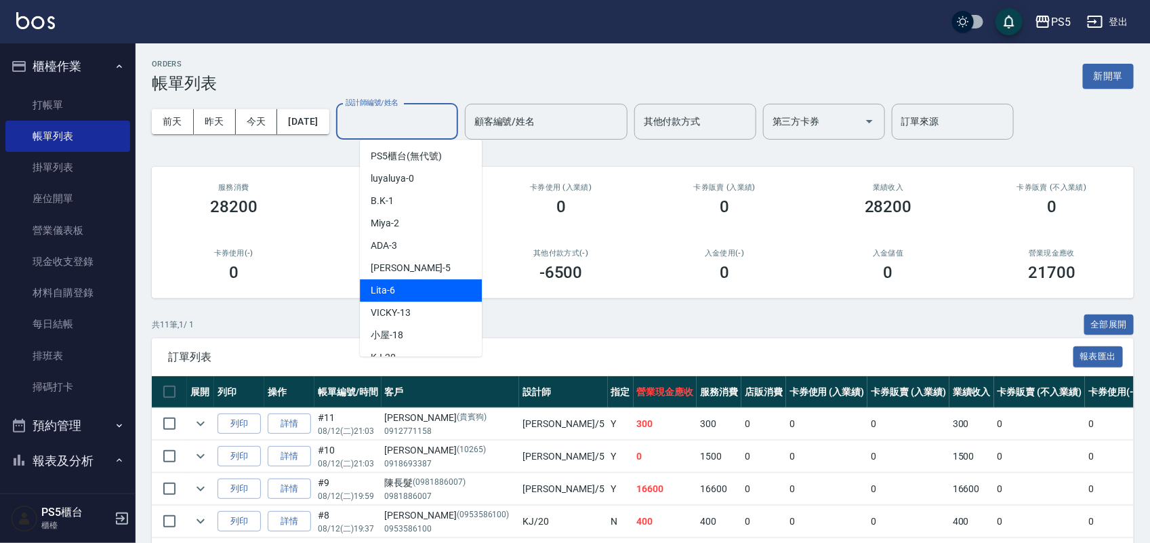
click at [410, 289] on div "Lita -6" at bounding box center [421, 290] width 122 height 22
type input "Lita-6"
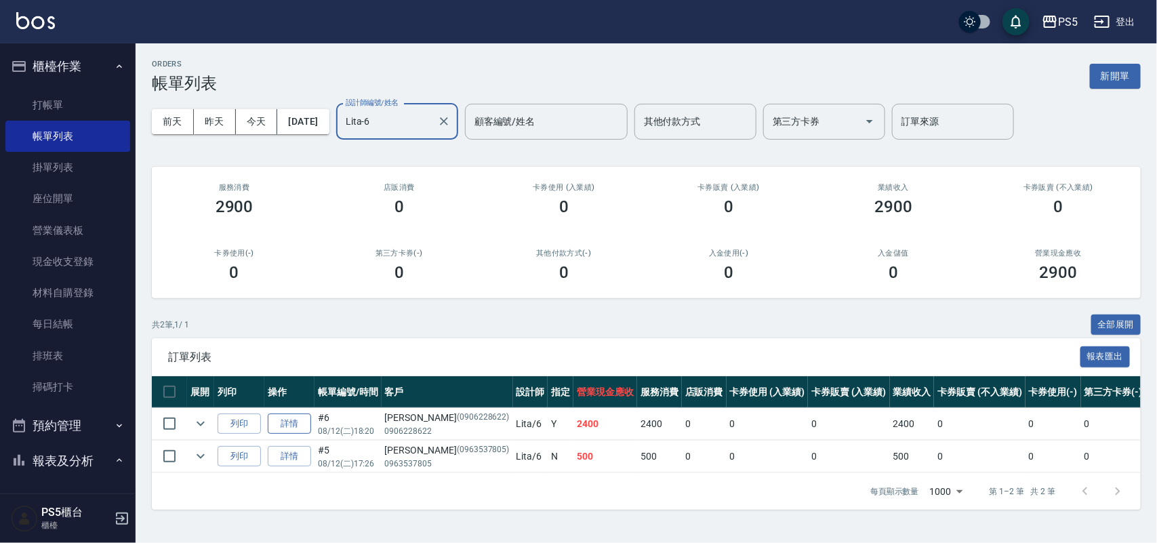
click at [298, 427] on link "詳情" at bounding box center [289, 423] width 43 height 21
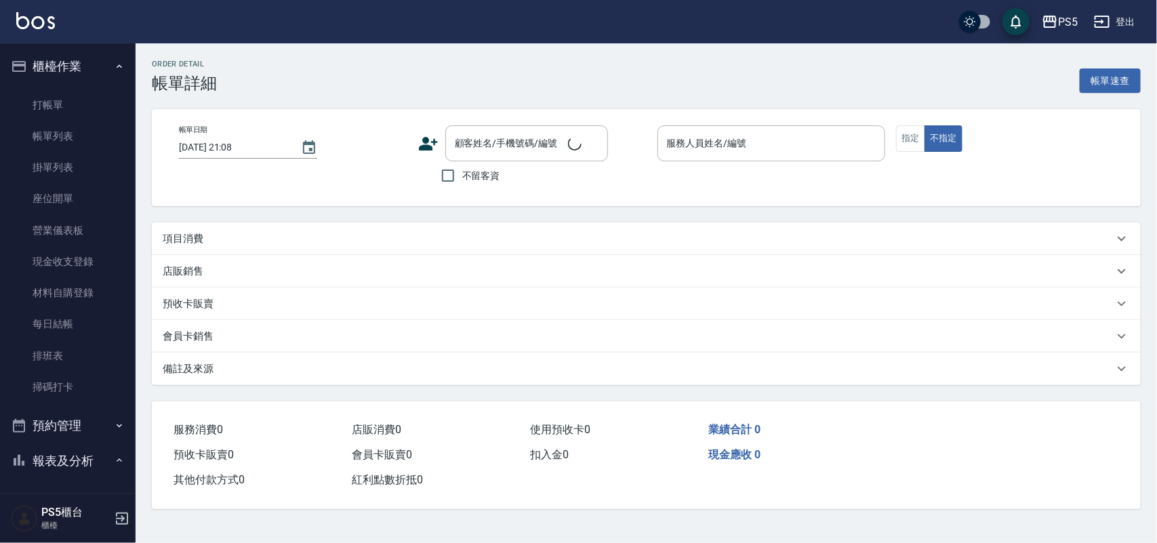
type input "[DATE] 18:20"
type input "Lita-6"
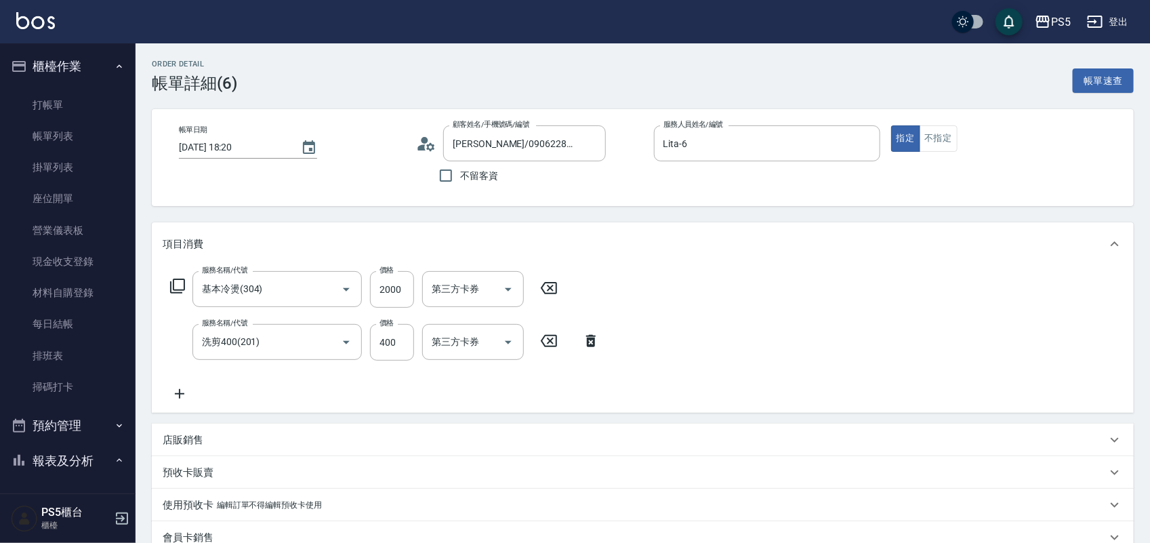
type input "[PERSON_NAME]/0906228622/0906228622"
type input "基本冷燙(304)"
type input "洗剪400(201)"
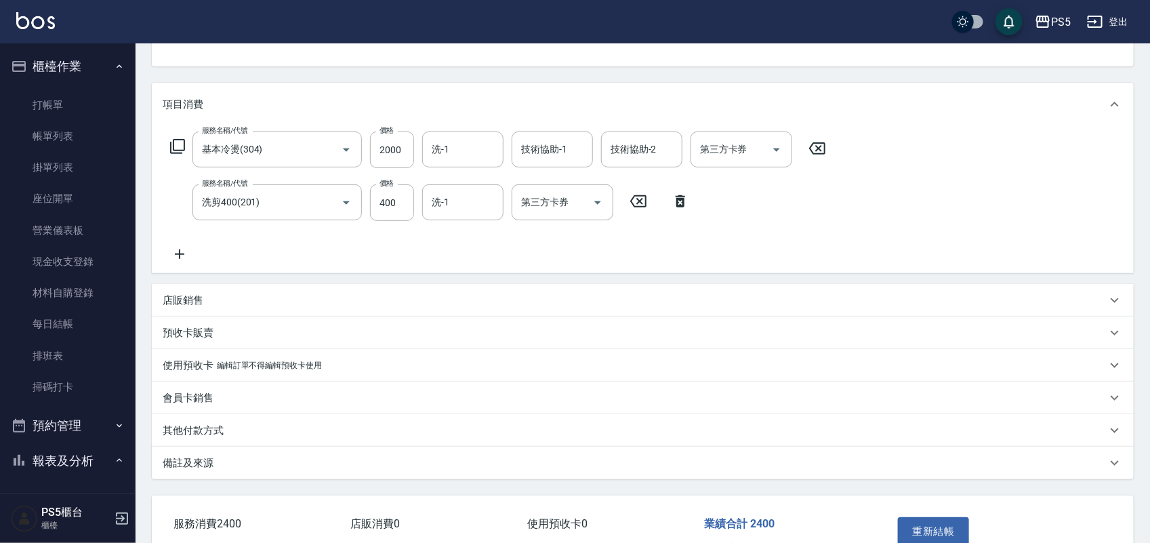
scroll to position [169, 0]
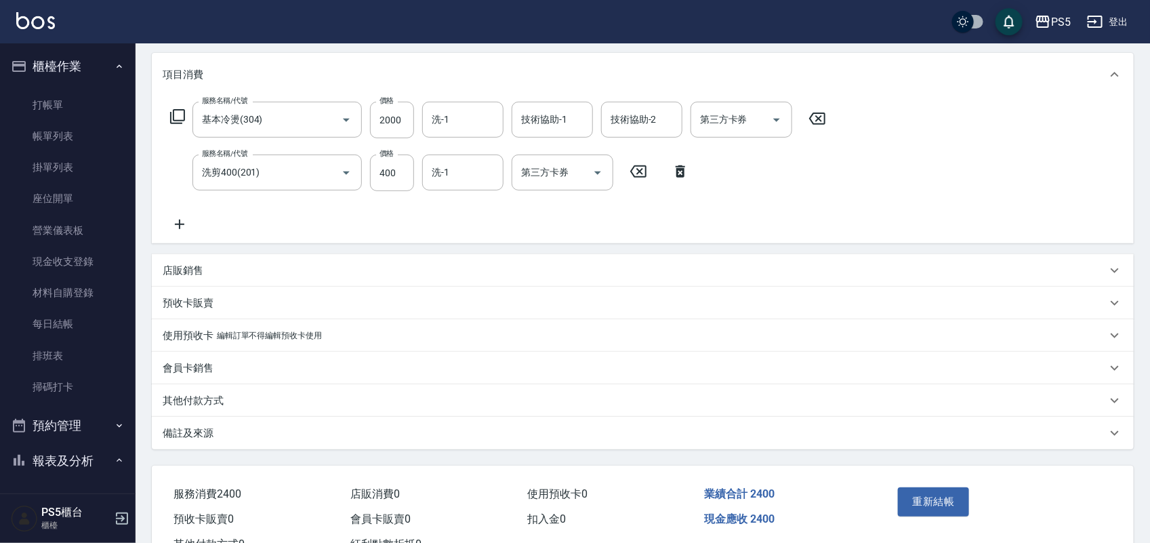
click at [208, 262] on div "店販銷售" at bounding box center [643, 270] width 982 height 33
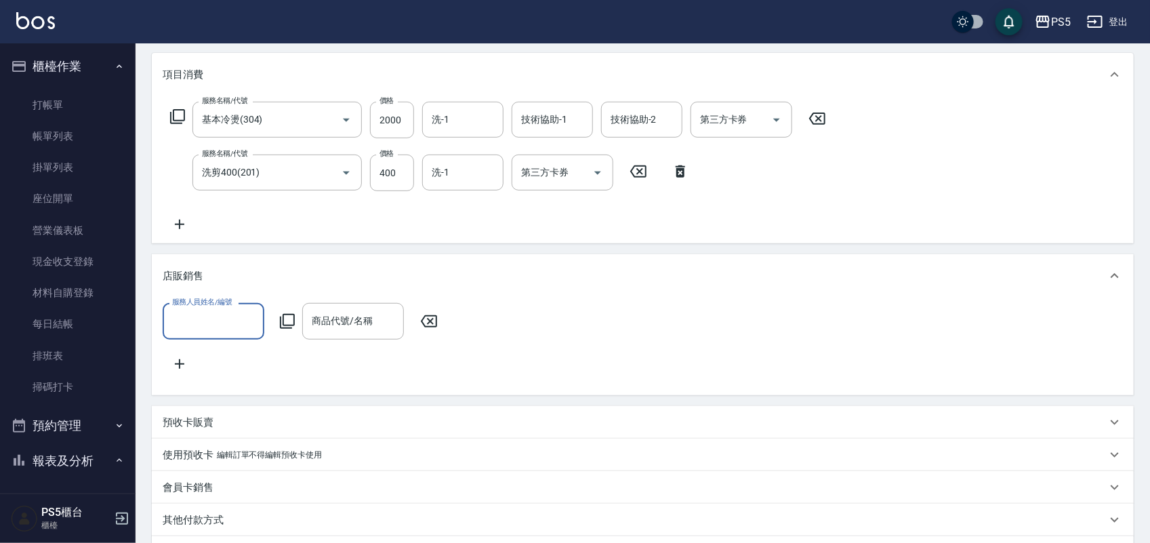
scroll to position [0, 0]
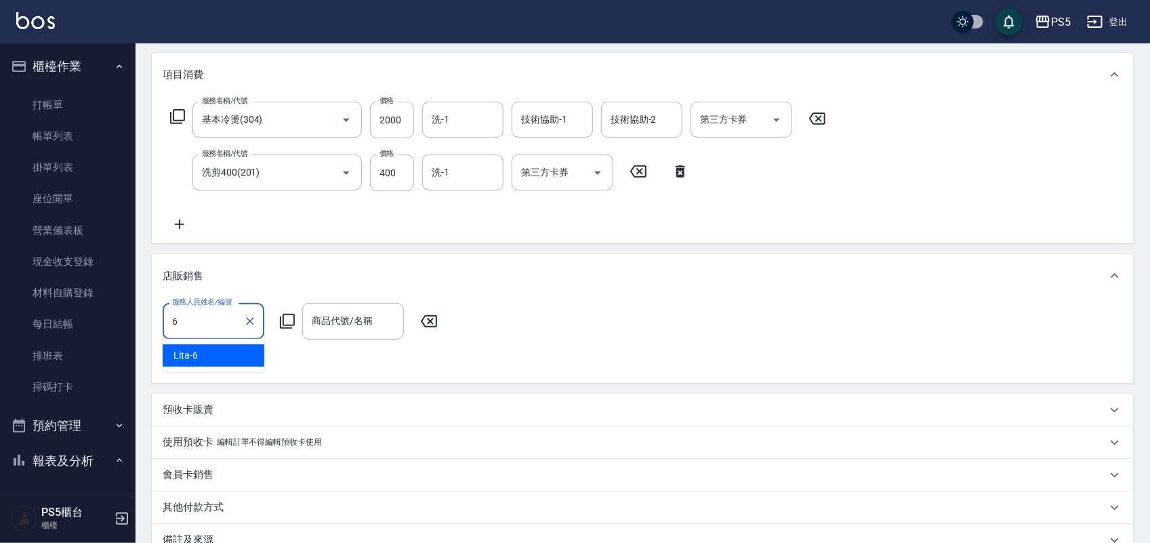
type input "Lita-6"
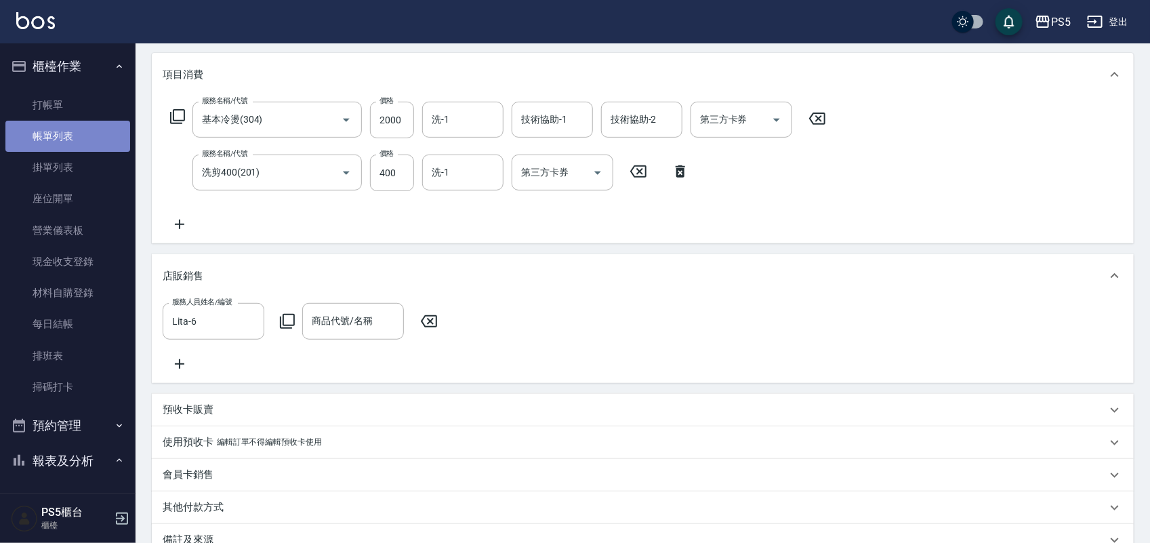
click at [77, 137] on link "帳單列表" at bounding box center [67, 136] width 125 height 31
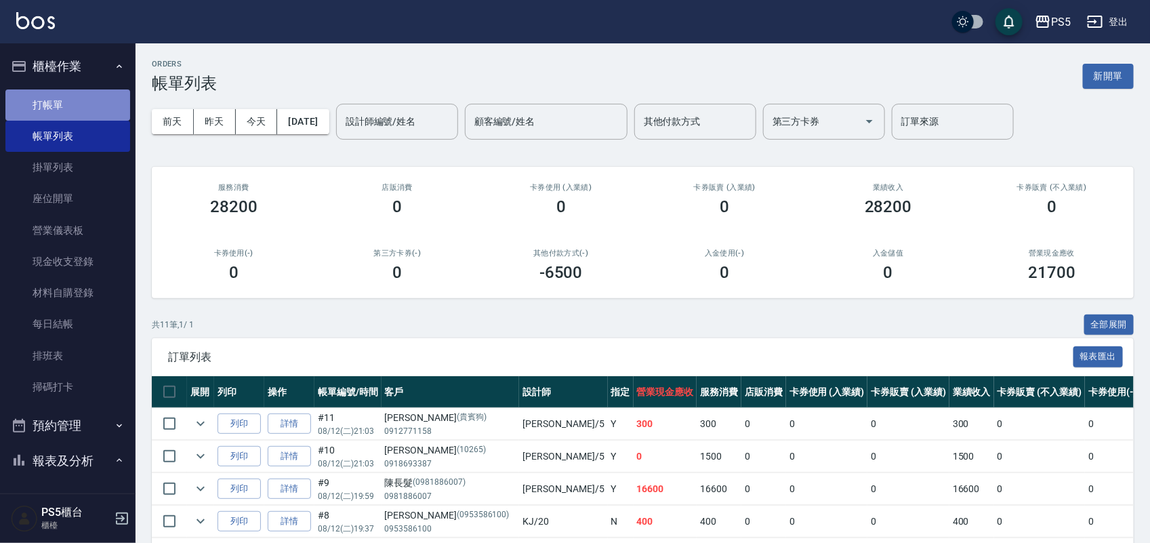
click at [75, 100] on link "打帳單" at bounding box center [67, 104] width 125 height 31
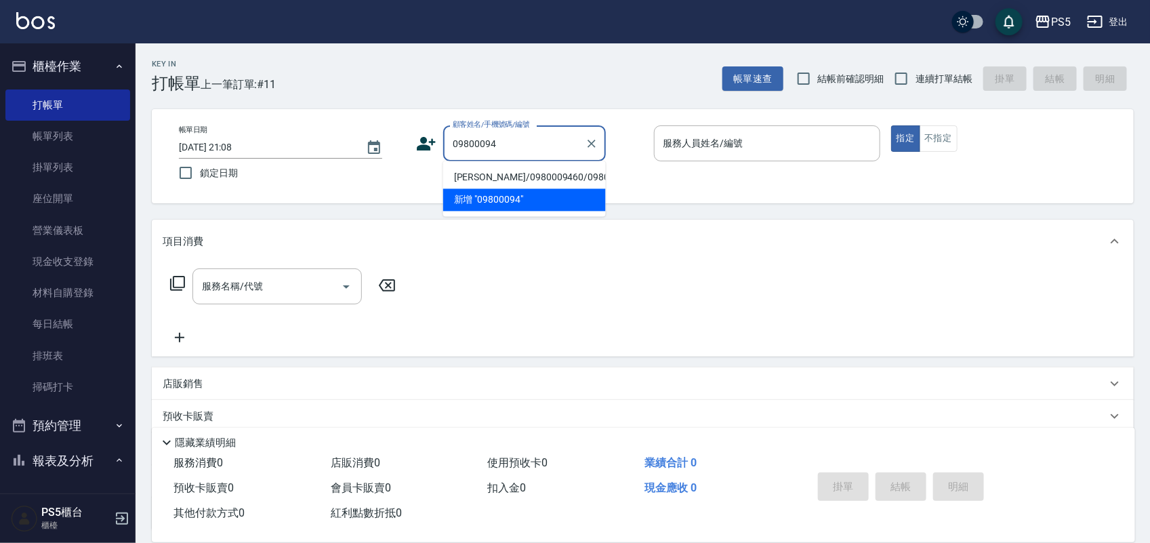
type input "[PERSON_NAME]/0980009460/0980009460"
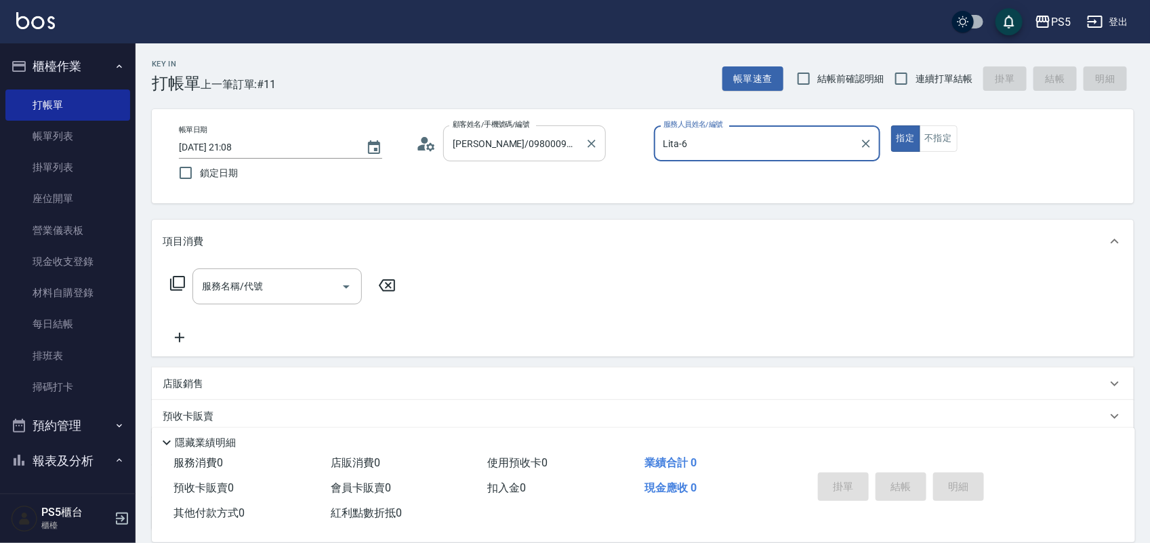
type input "Lita-6"
click at [891, 125] on button "指定" at bounding box center [905, 138] width 29 height 26
type button "true"
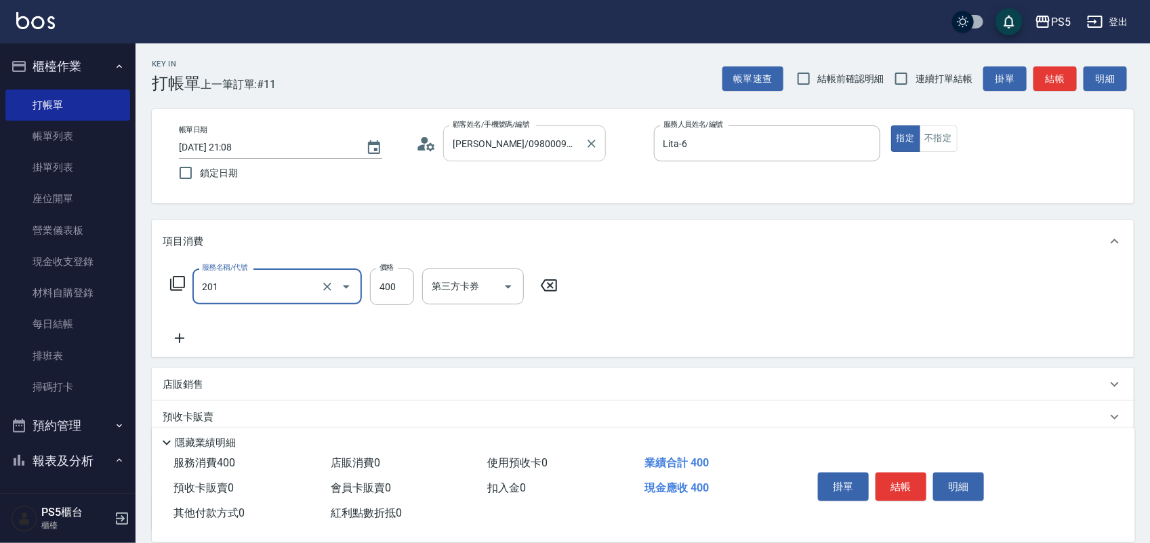
type input "洗剪400(201)"
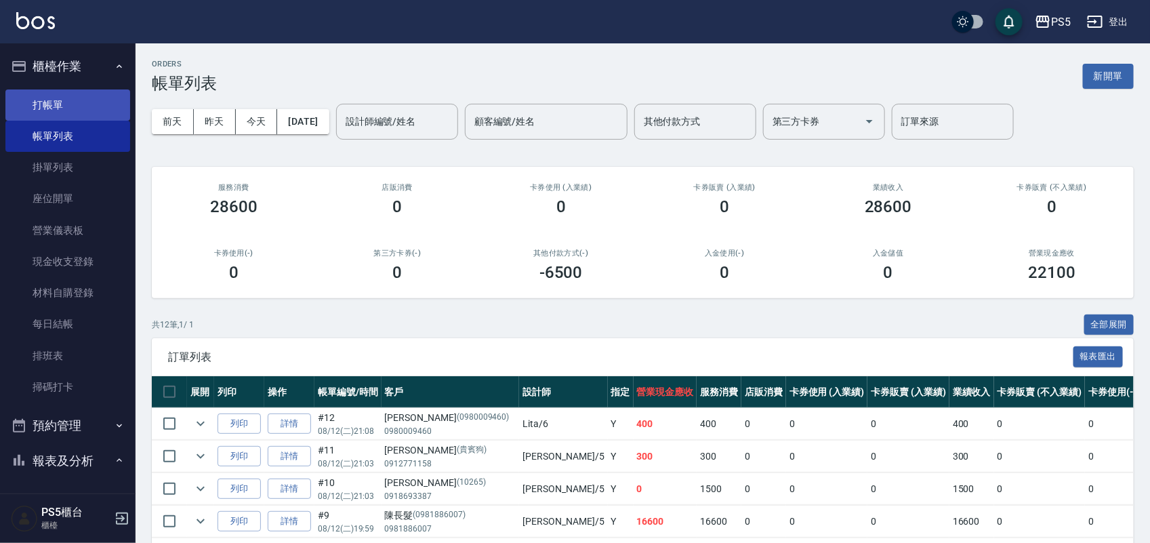
click at [110, 99] on link "打帳單" at bounding box center [67, 104] width 125 height 31
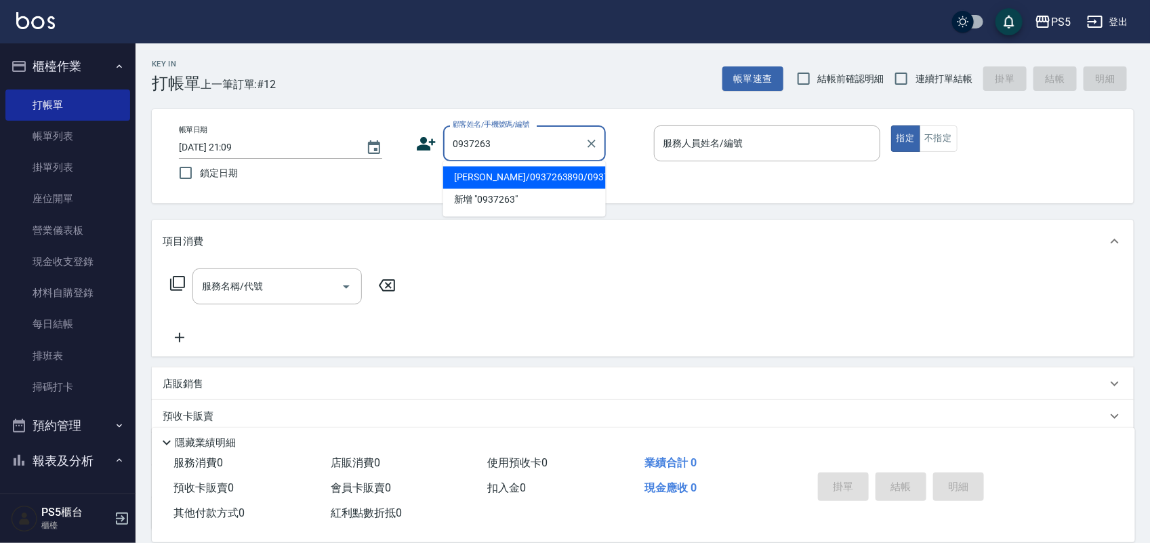
type input "[PERSON_NAME]/0937263890/0937263890"
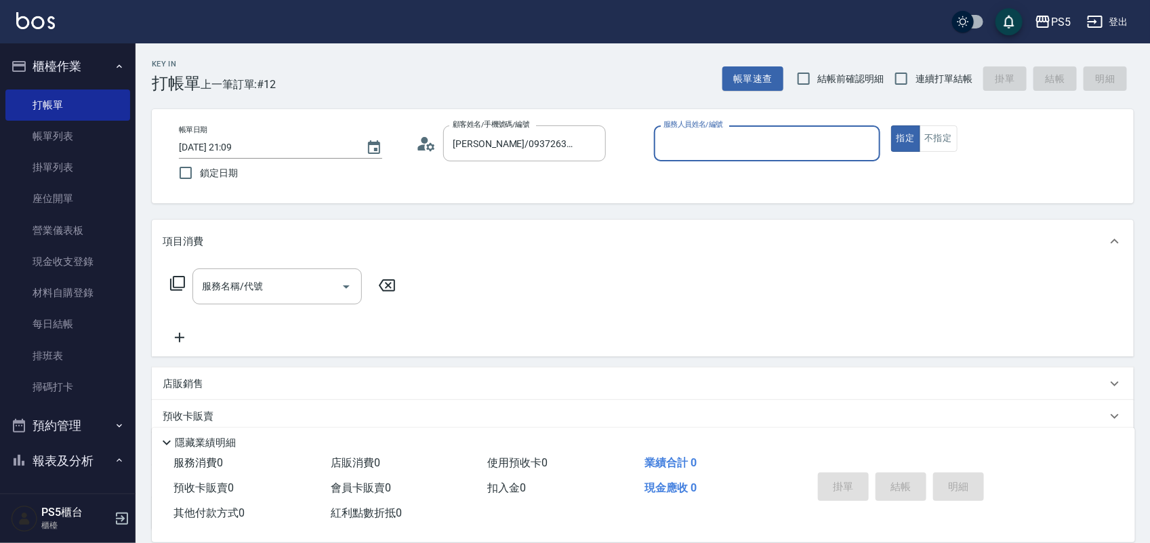
type input "Lita-6"
click at [891, 125] on button "指定" at bounding box center [905, 138] width 29 height 26
type button "true"
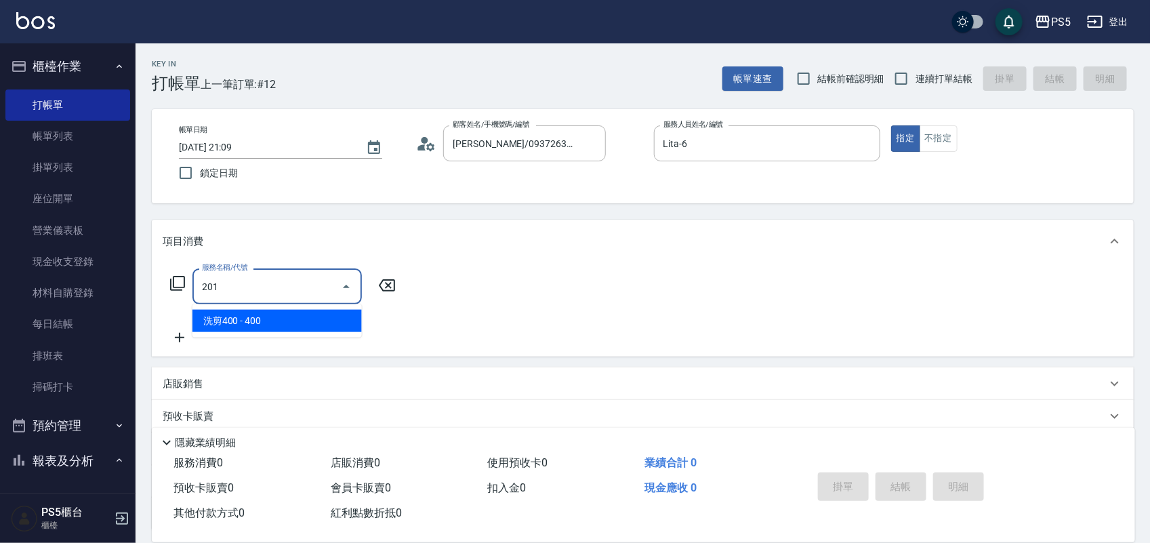
type input "洗剪400(201)"
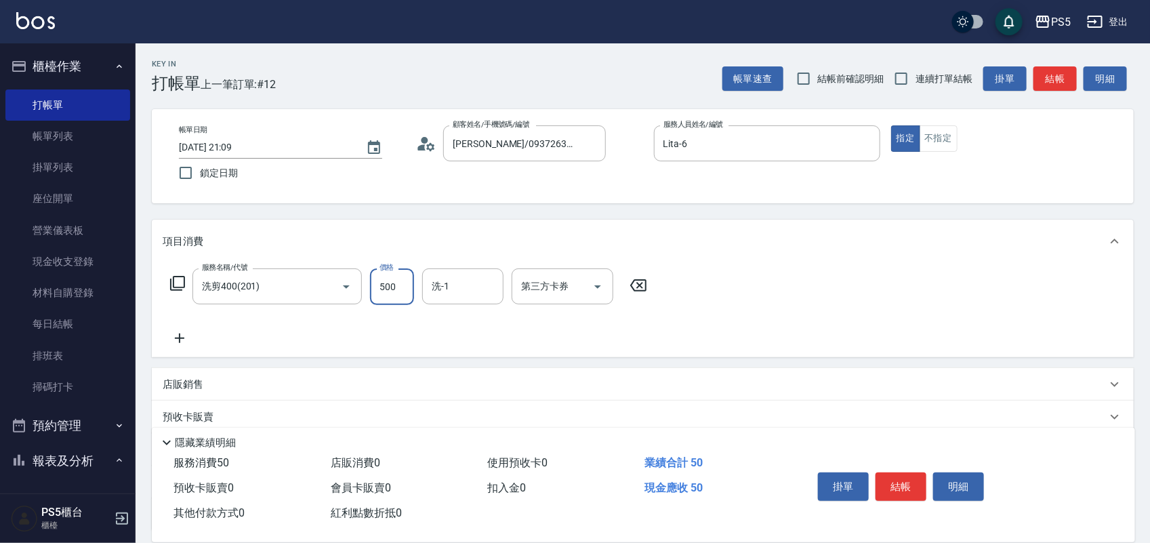
type input "500"
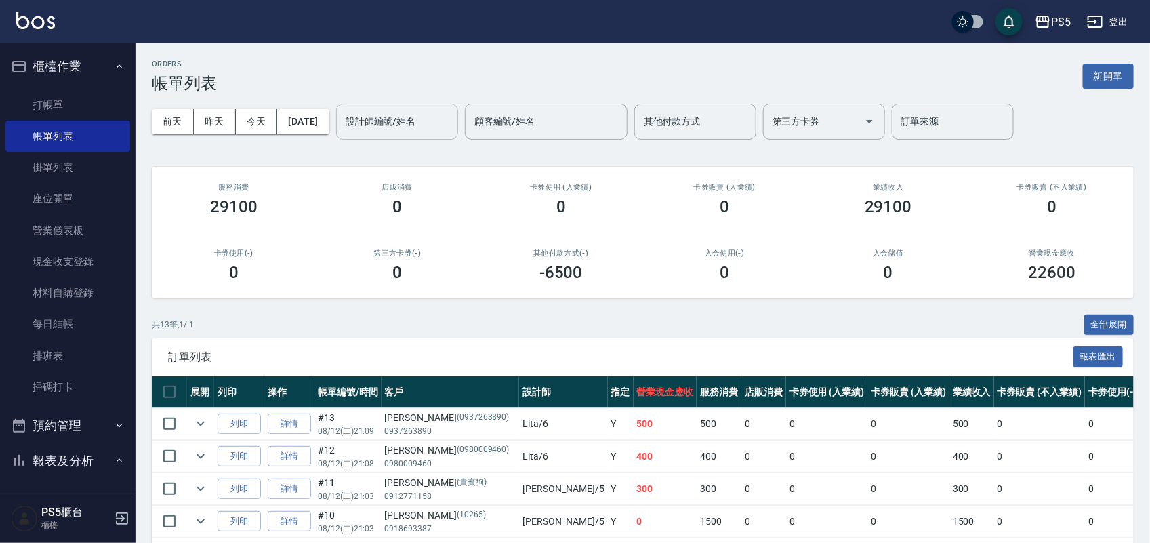
click at [441, 127] on input "設計師編號/姓名" at bounding box center [397, 122] width 110 height 24
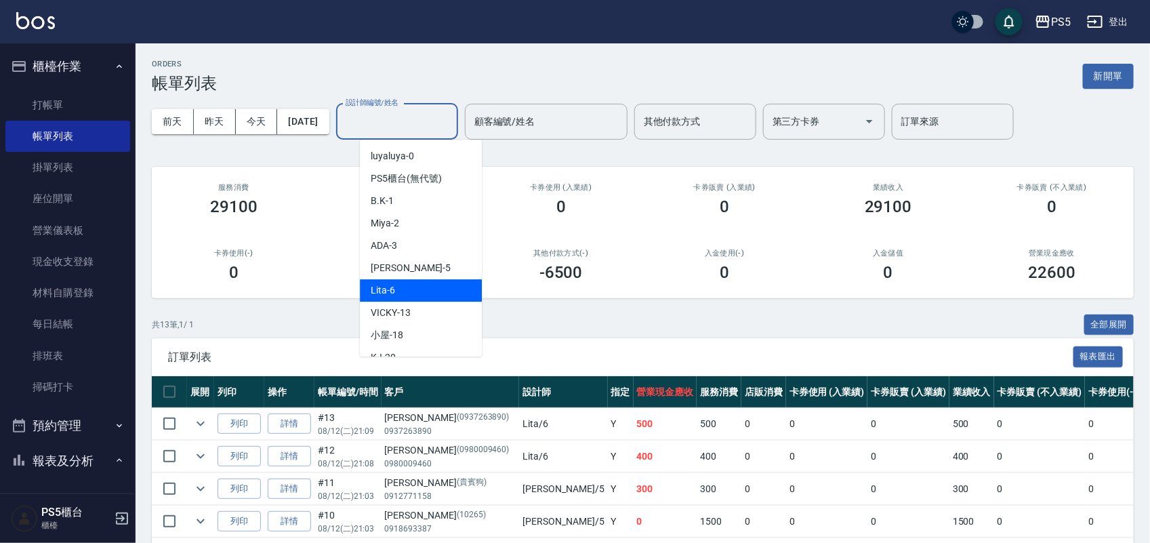
click at [418, 289] on div "Lita -6" at bounding box center [421, 290] width 122 height 22
type input "Lita-6"
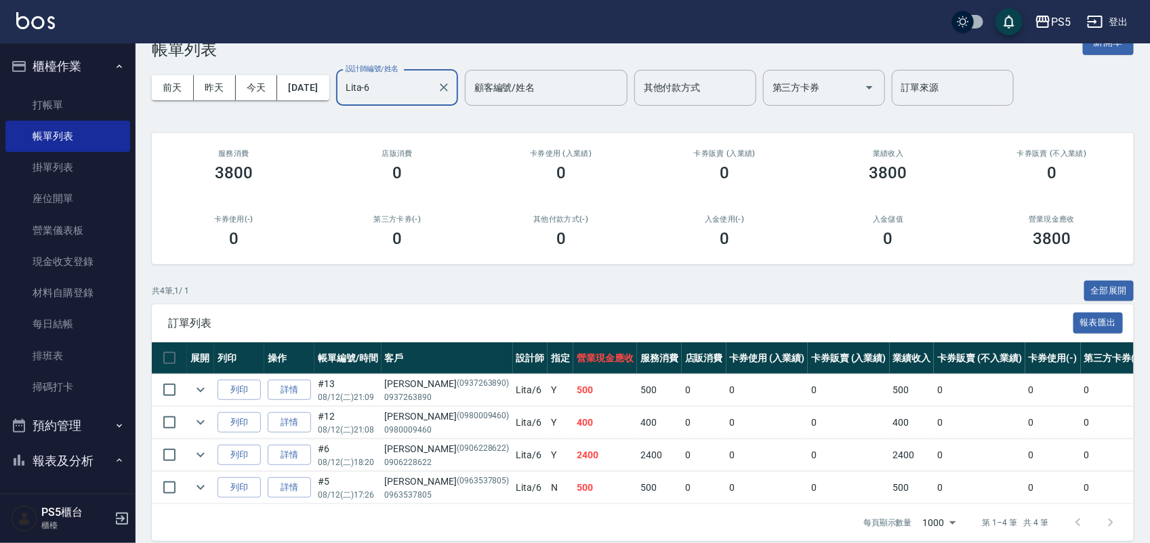
scroll to position [62, 0]
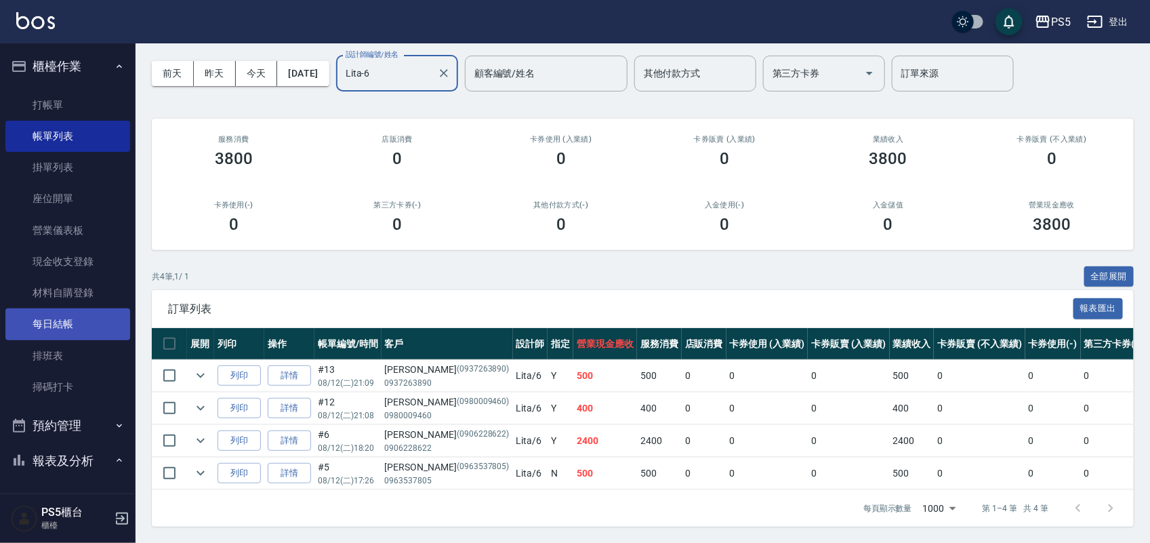
click at [66, 316] on link "每日結帳" at bounding box center [67, 323] width 125 height 31
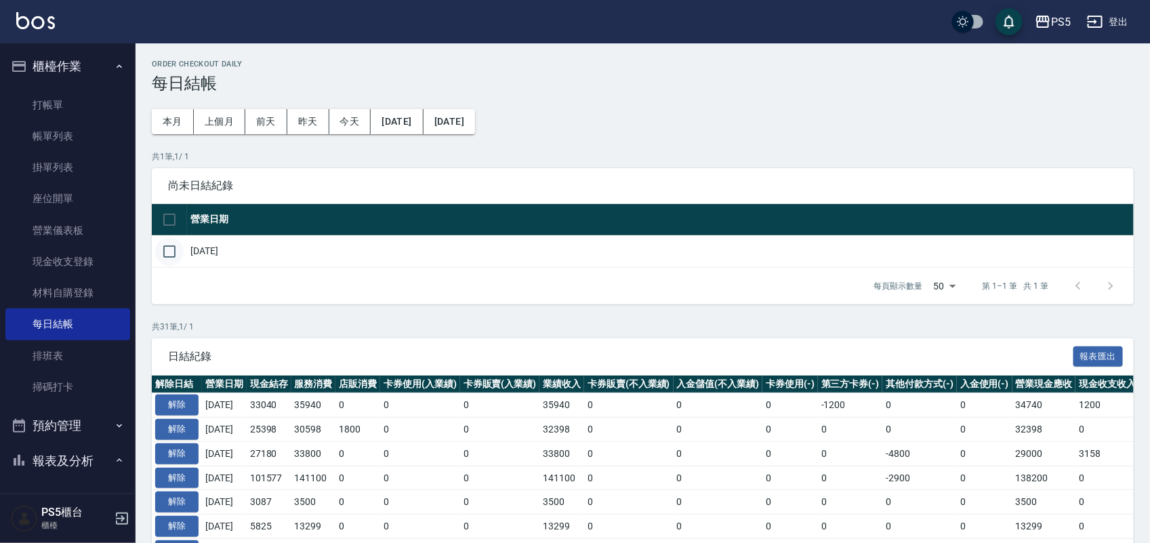
click at [174, 249] on input "checkbox" at bounding box center [169, 251] width 28 height 28
checkbox input "true"
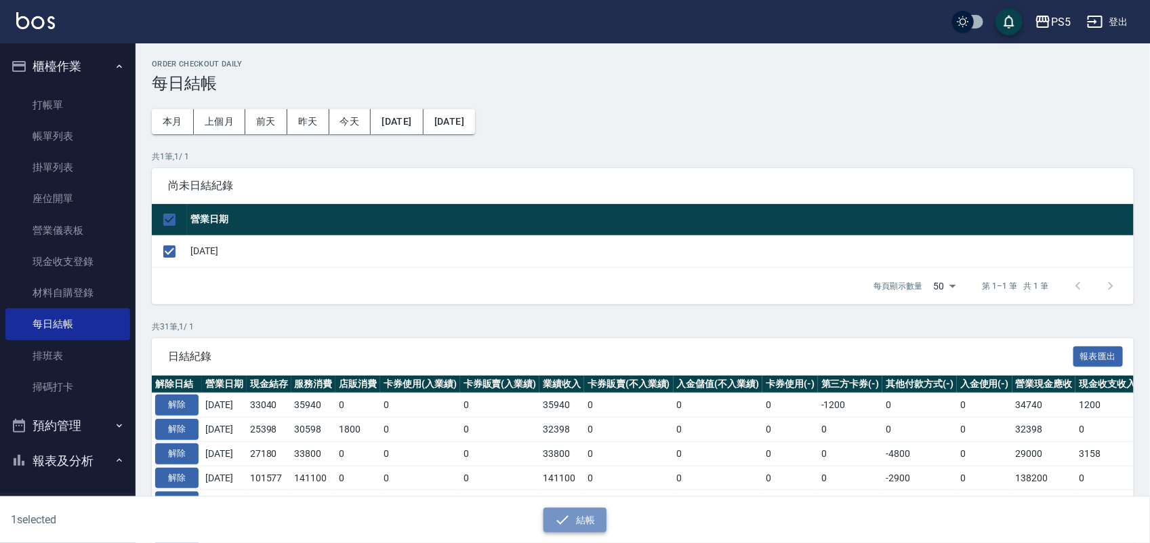
click at [582, 519] on button "結帳" at bounding box center [575, 520] width 63 height 25
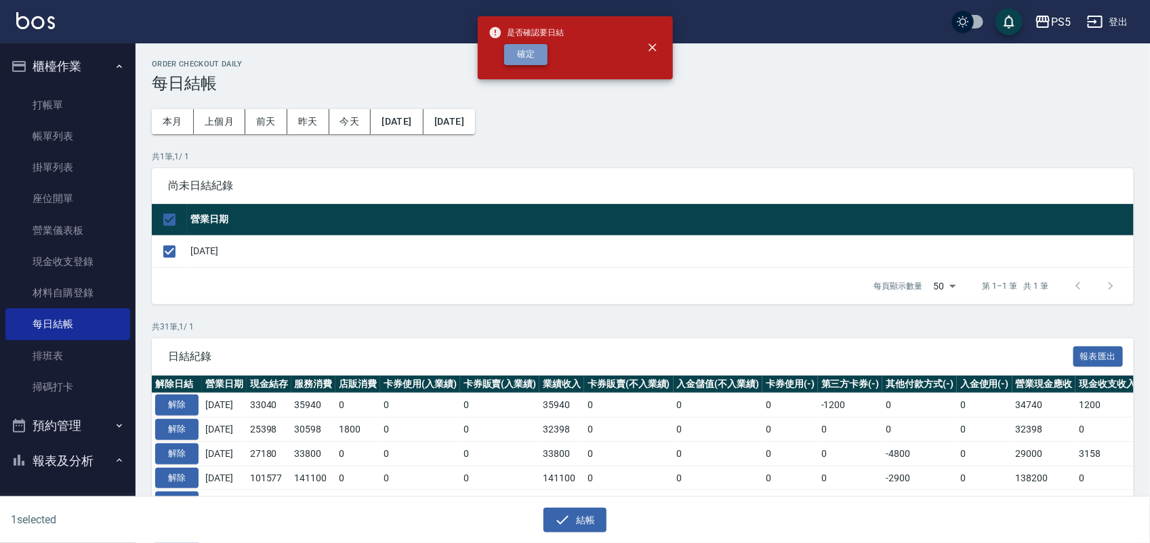
click at [513, 49] on button "確定" at bounding box center [525, 54] width 43 height 21
checkbox input "false"
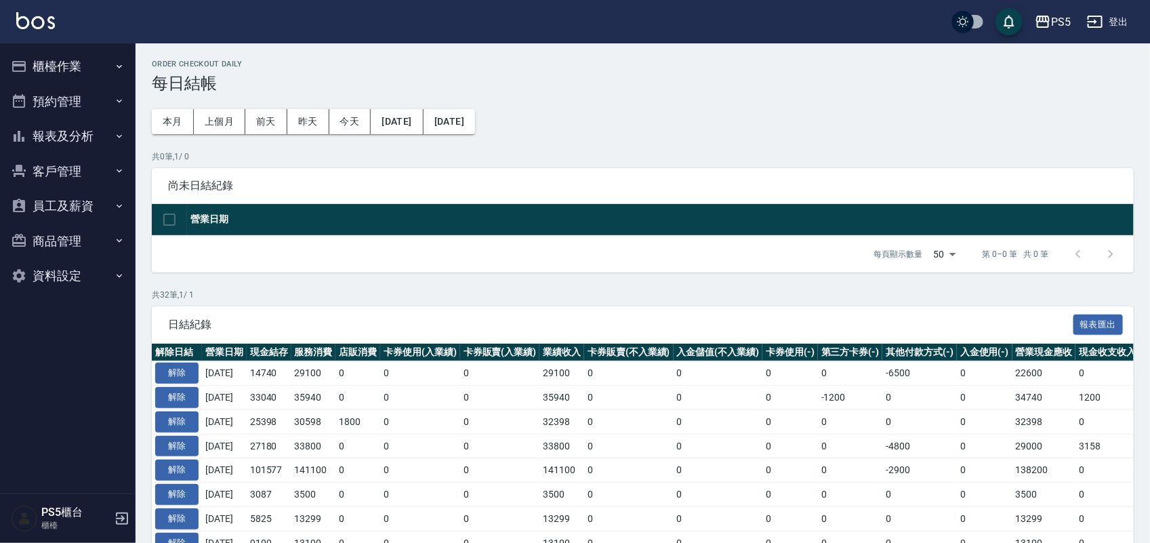
click at [79, 132] on button "報表及分析" at bounding box center [67, 136] width 125 height 35
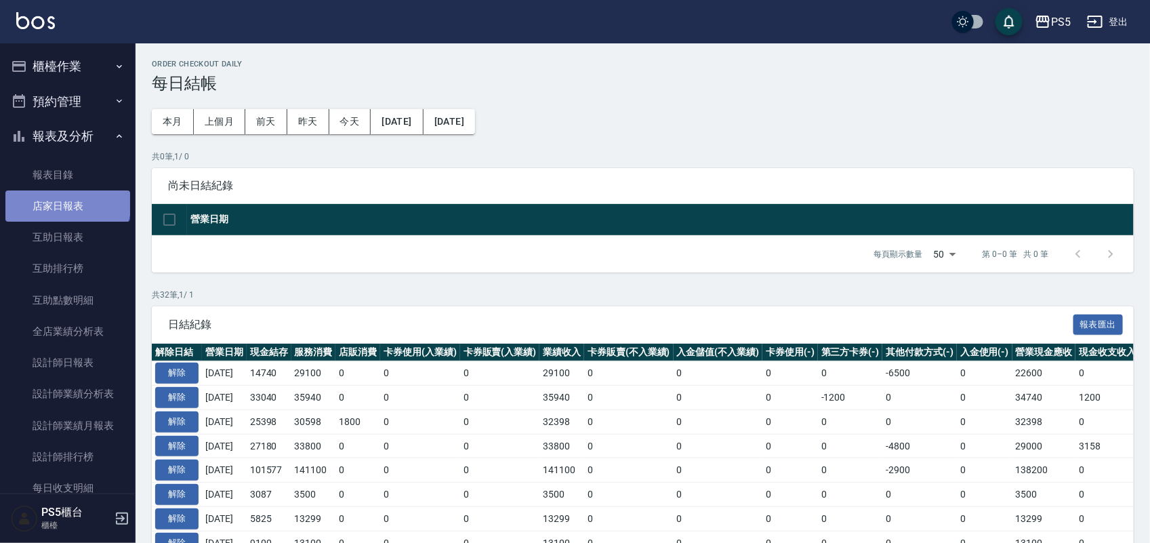
click at [66, 202] on link "店家日報表" at bounding box center [67, 205] width 125 height 31
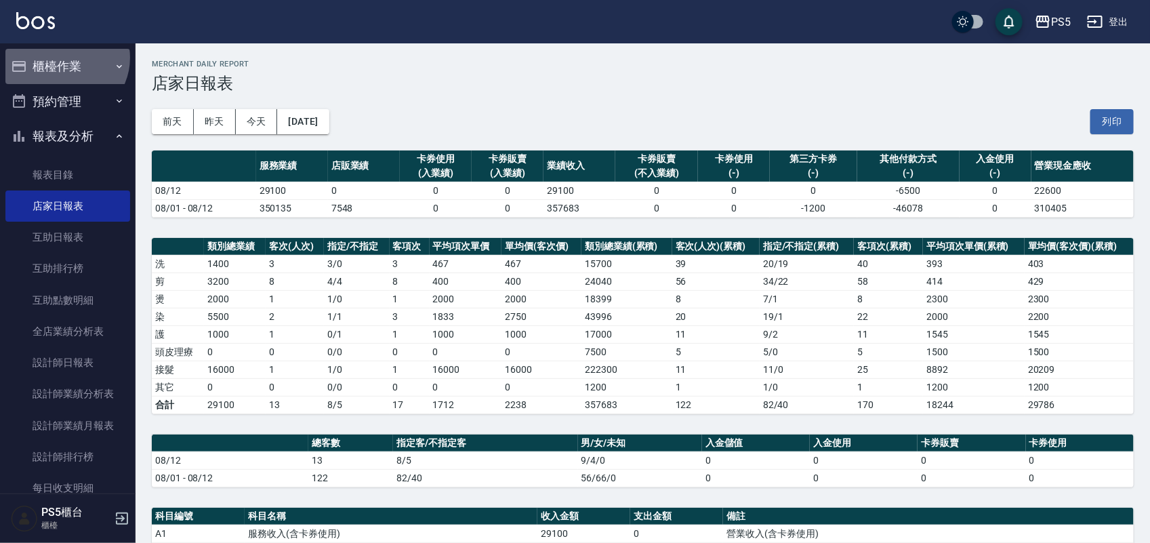
click at [64, 58] on button "櫃檯作業" at bounding box center [67, 66] width 125 height 35
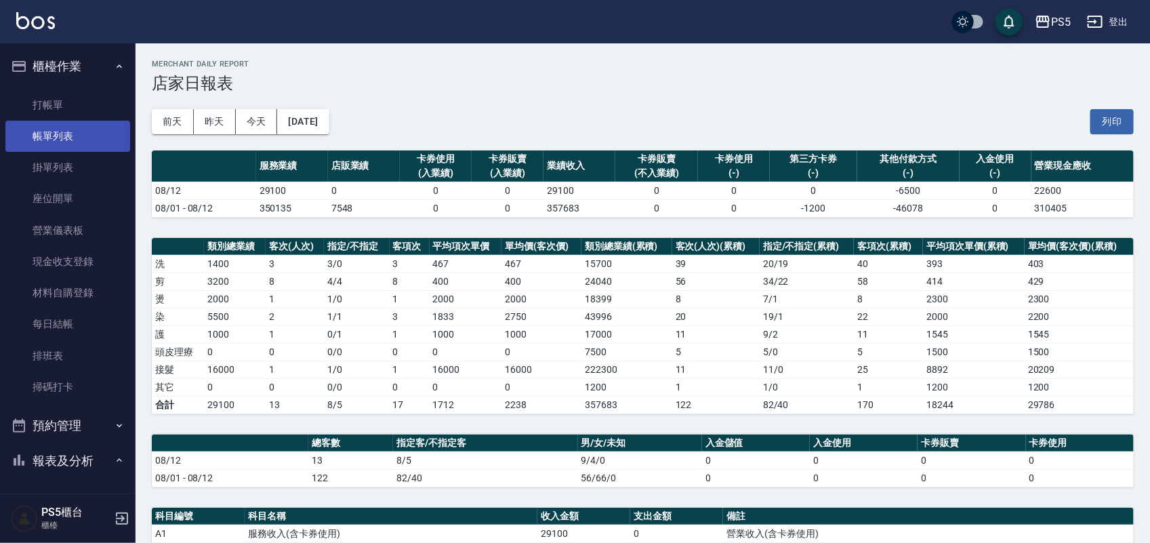
click at [56, 134] on link "帳單列表" at bounding box center [67, 136] width 125 height 31
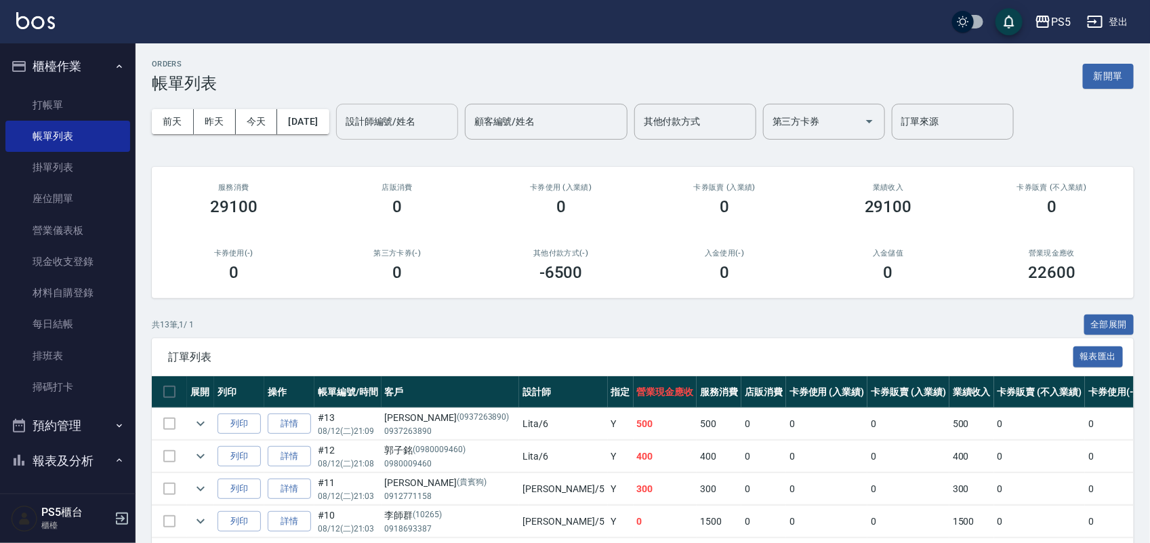
click at [437, 123] on input "設計師編號/姓名" at bounding box center [397, 122] width 110 height 24
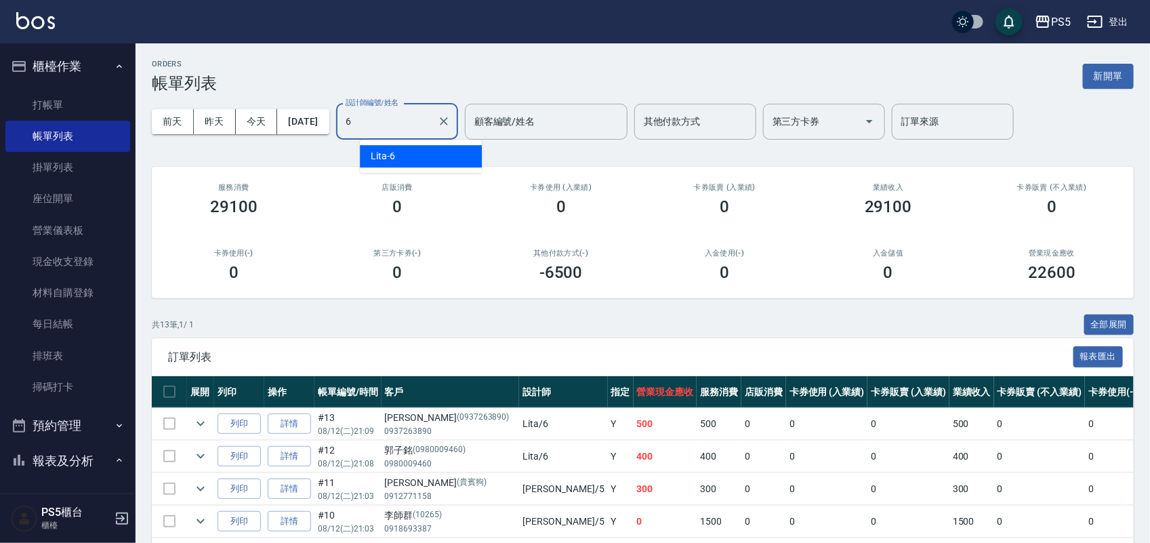
type input "Lita-6"
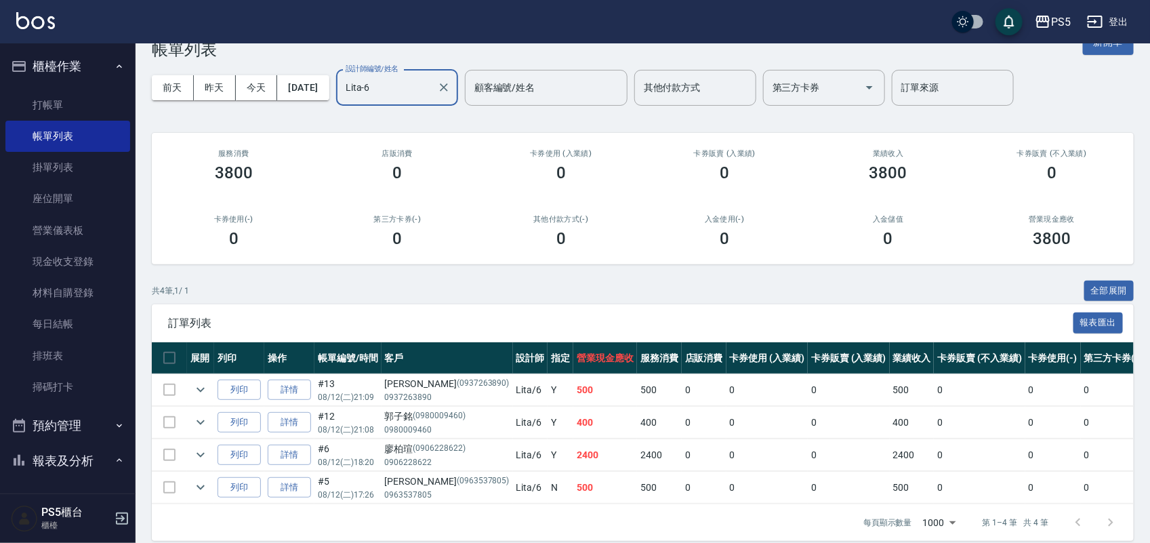
scroll to position [62, 0]
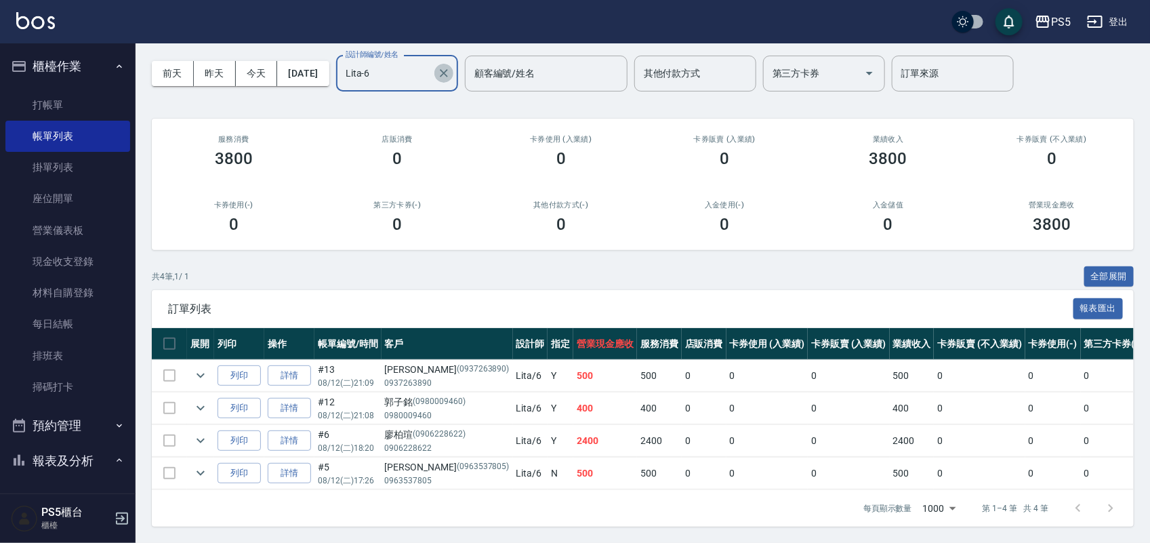
click at [451, 66] on icon "Clear" at bounding box center [444, 73] width 14 height 14
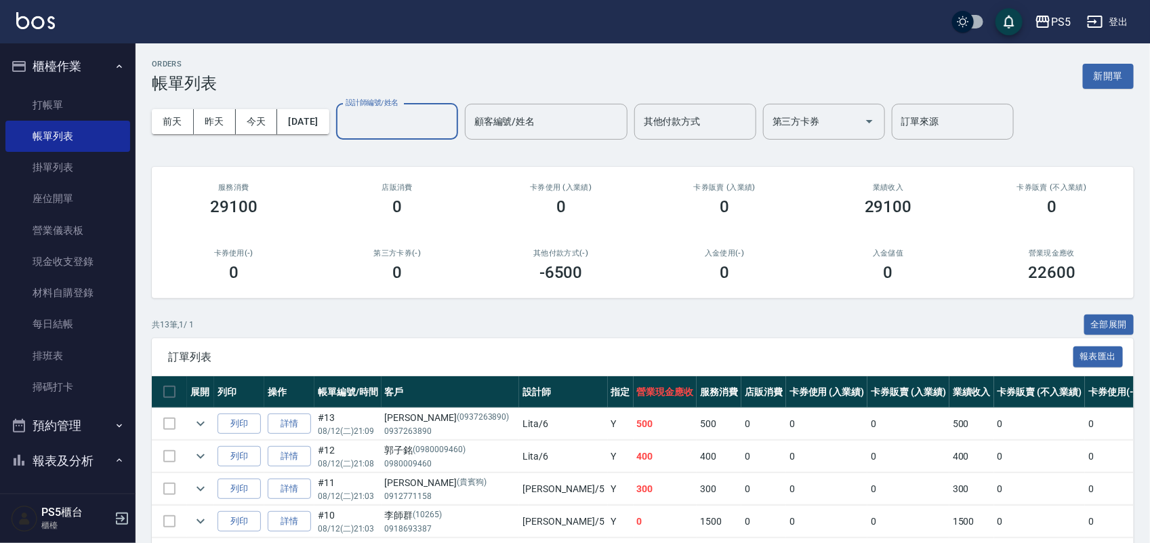
click at [432, 123] on input "設計師編號/姓名" at bounding box center [397, 122] width 110 height 24
type input "[PERSON_NAME]-5"
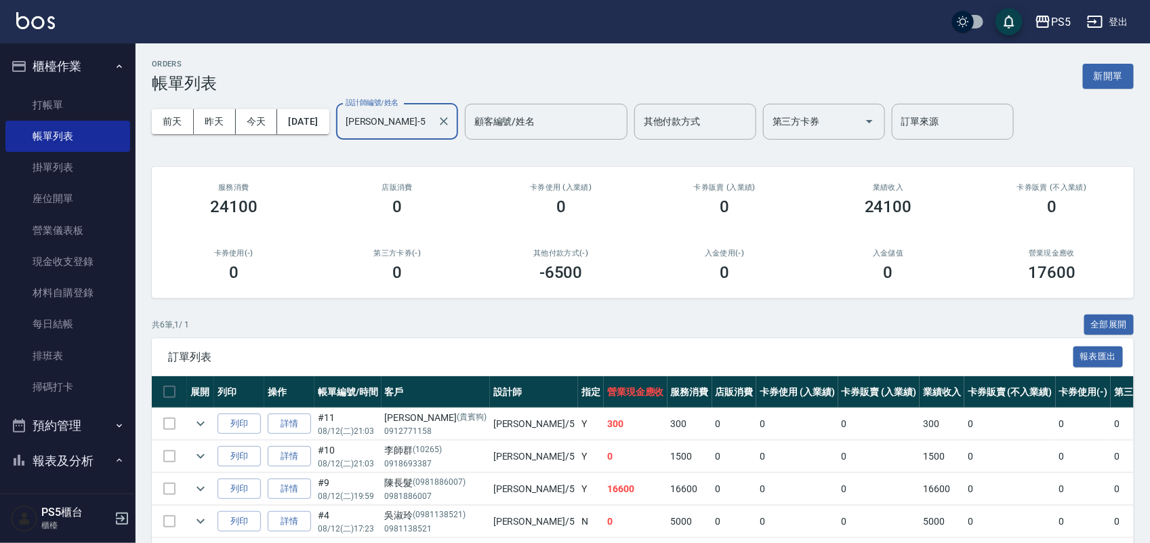
click at [453, 122] on button "Clear" at bounding box center [443, 121] width 19 height 19
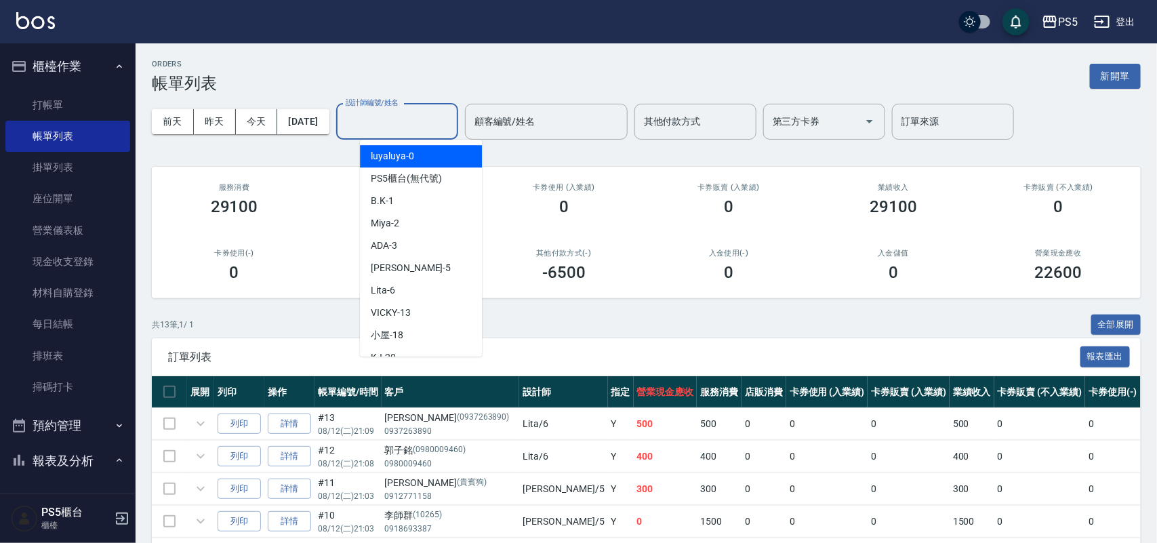
click at [436, 117] on input "設計師編號/姓名" at bounding box center [397, 122] width 110 height 24
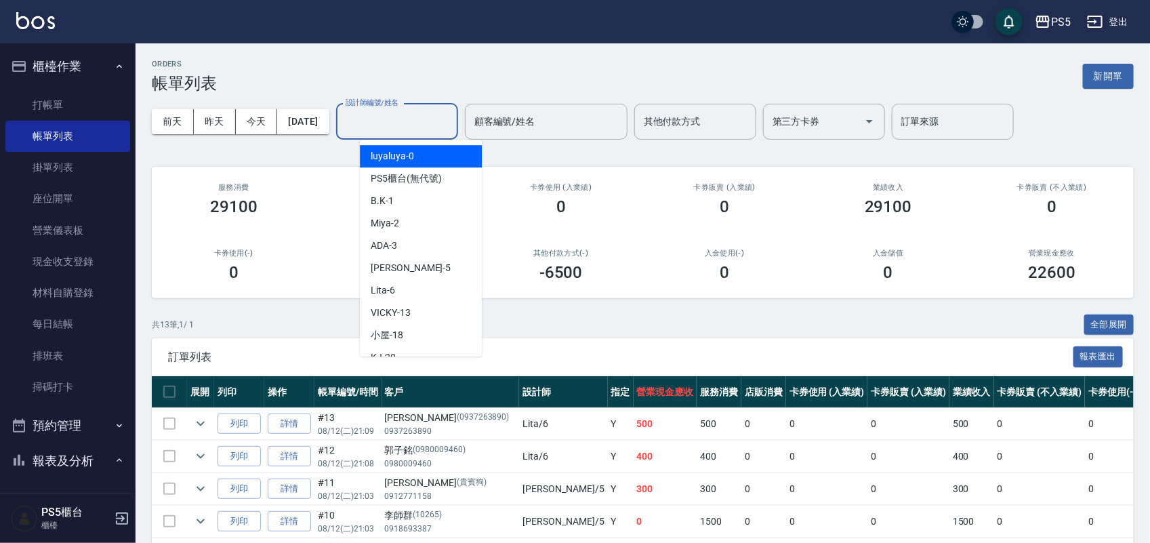
type input "5"
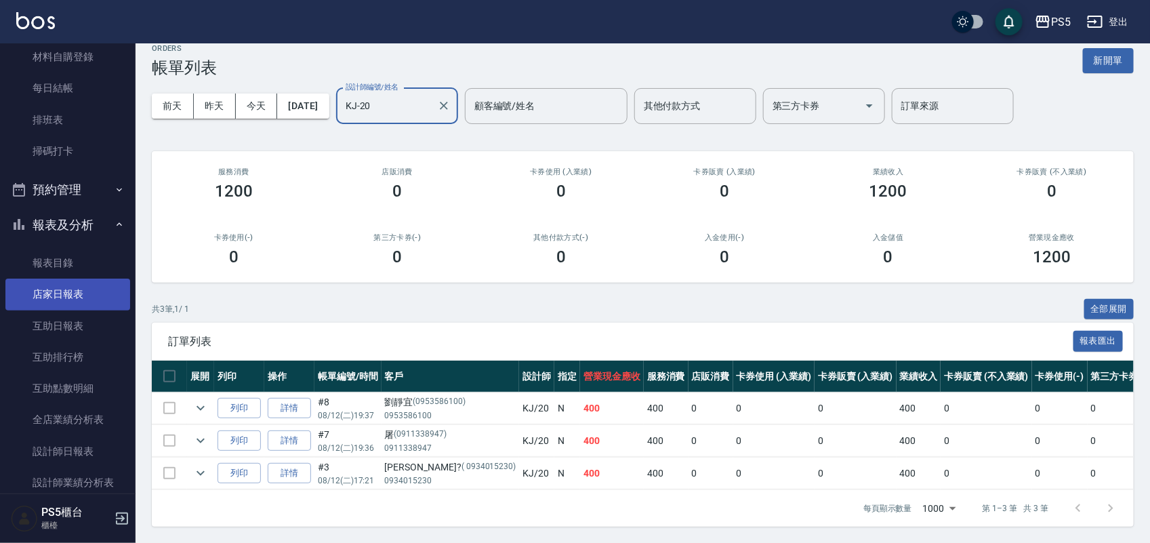
scroll to position [254, 0]
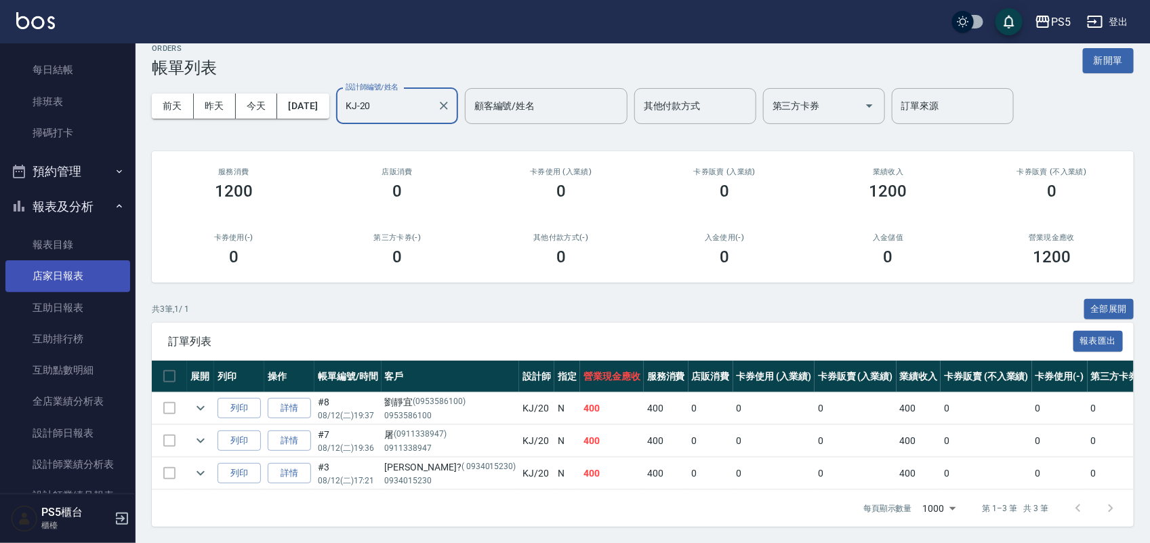
type input "KJ-20"
click at [64, 279] on link "店家日報表" at bounding box center [67, 275] width 125 height 31
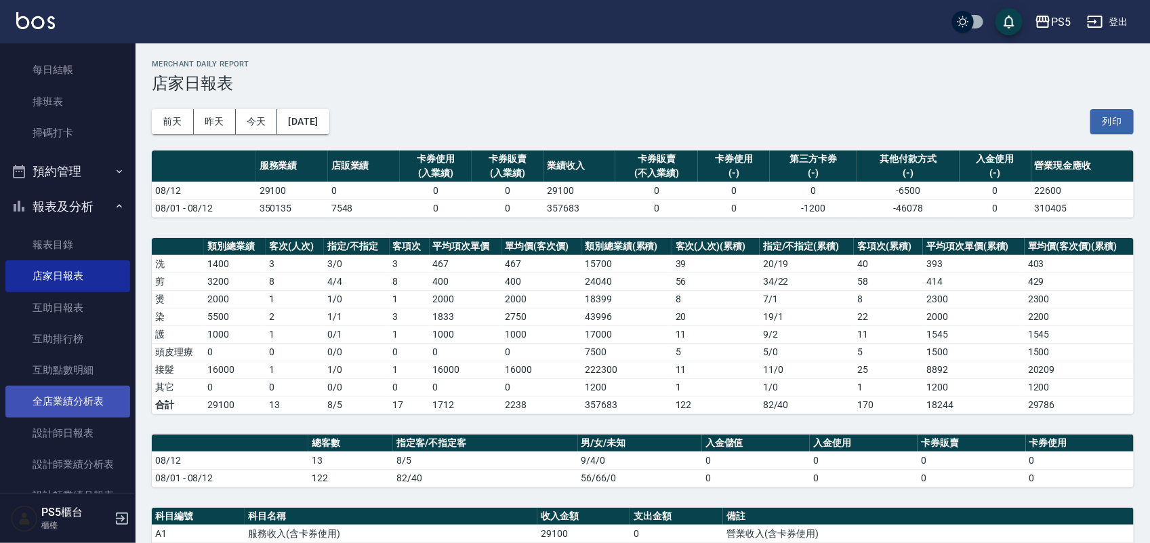
scroll to position [339, 0]
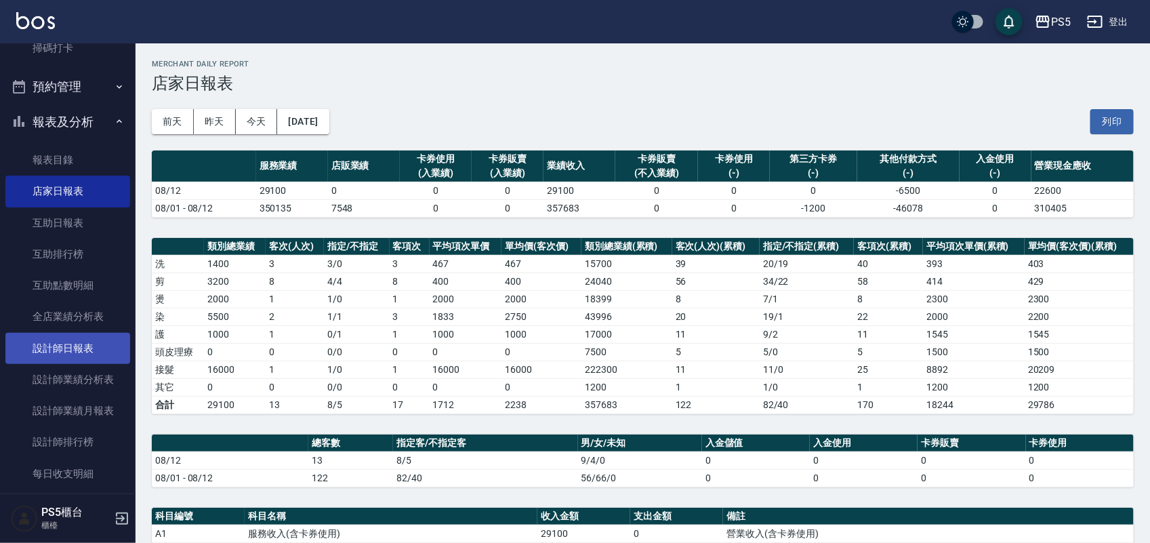
click at [69, 341] on link "設計師日報表" at bounding box center [67, 348] width 125 height 31
